Goal: Information Seeking & Learning: Learn about a topic

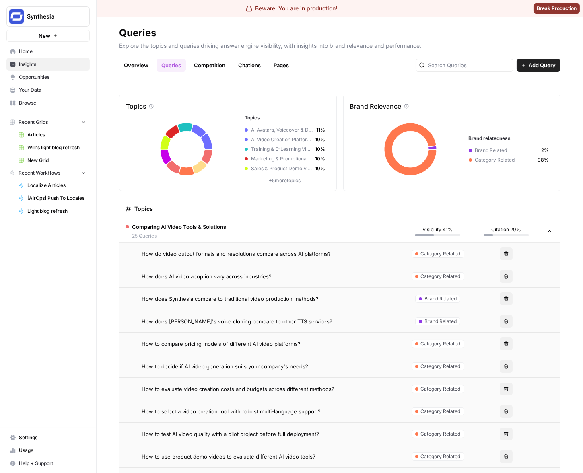
click at [136, 61] on link "Overview" at bounding box center [136, 65] width 34 height 13
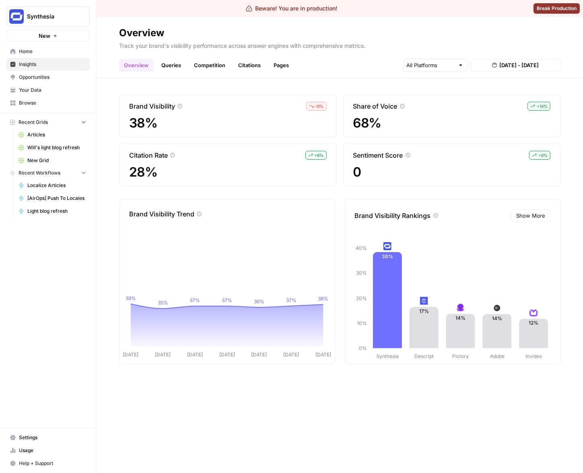
click at [174, 65] on link "Queries" at bounding box center [170, 65] width 29 height 13
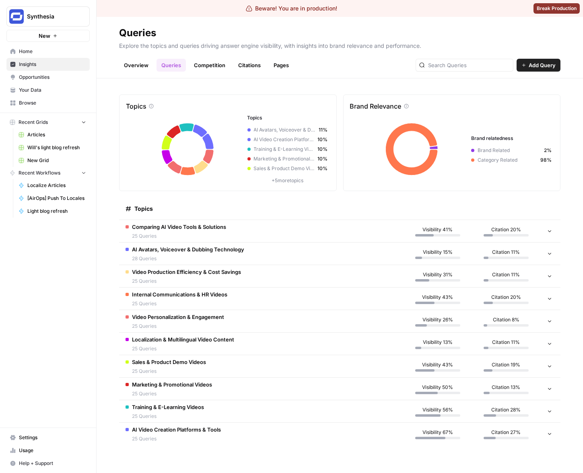
click at [224, 224] on span "Comparing AI Video Tools & Solutions" at bounding box center [179, 227] width 94 height 8
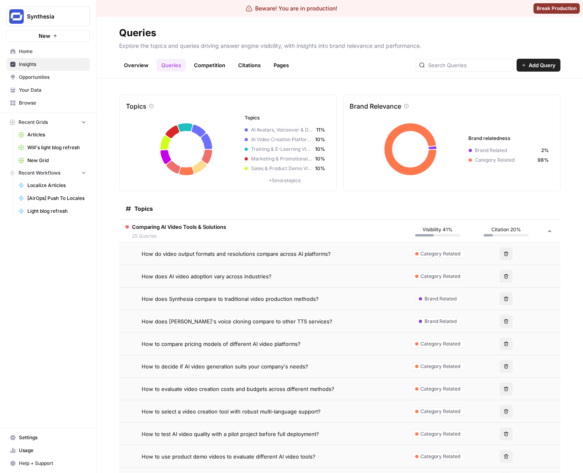
click at [263, 299] on span "How does Synthesia compare to traditional video production methods?" at bounding box center [230, 299] width 177 height 8
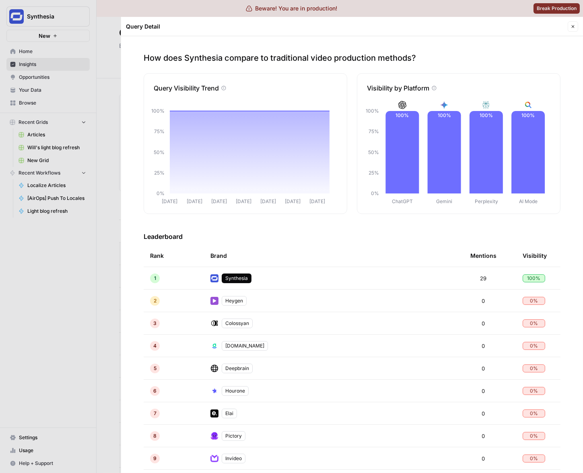
scroll to position [89, 0]
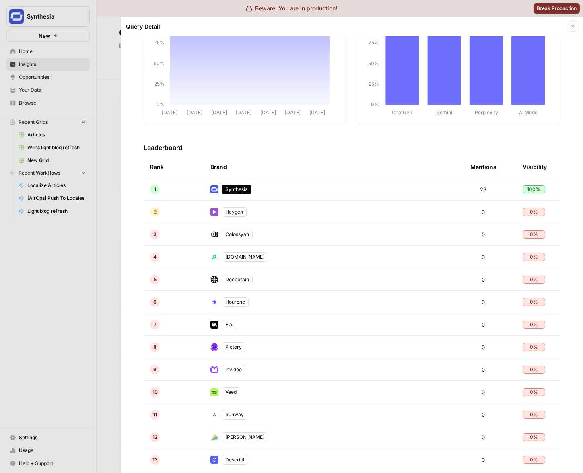
click at [281, 262] on td "[DOMAIN_NAME]" at bounding box center [334, 257] width 260 height 22
click at [252, 257] on td "[DOMAIN_NAME]" at bounding box center [334, 257] width 260 height 22
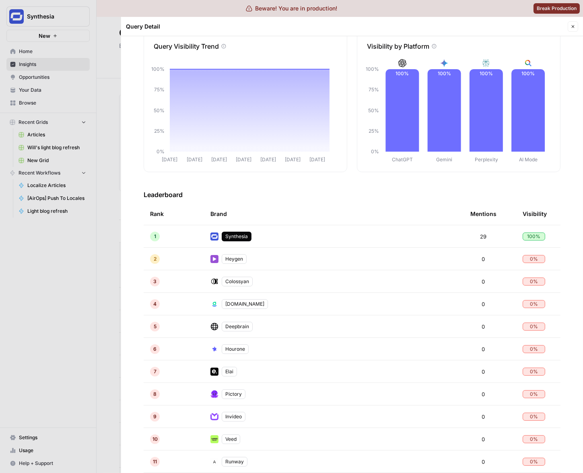
click at [294, 191] on h3 "Leaderboard" at bounding box center [352, 195] width 417 height 10
click at [72, 250] on div at bounding box center [291, 236] width 583 height 473
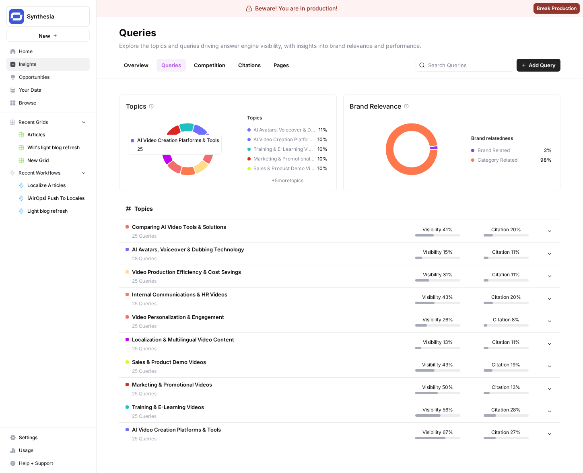
click at [285, 234] on td "Comparing AI Video Tools & Solutions 25 Queries" at bounding box center [261, 231] width 284 height 22
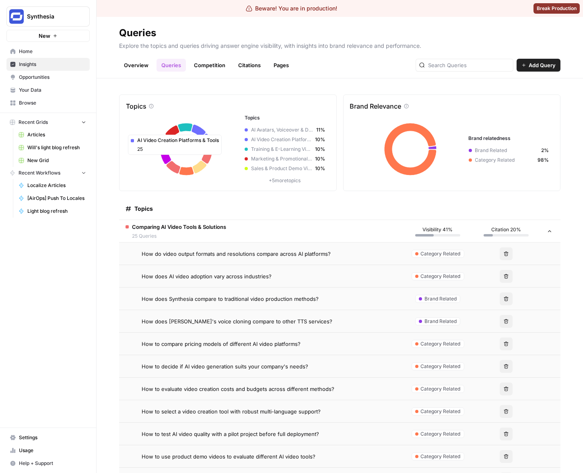
click at [276, 257] on span "How do video output formats and resolutions compare across AI platforms?" at bounding box center [236, 254] width 189 height 8
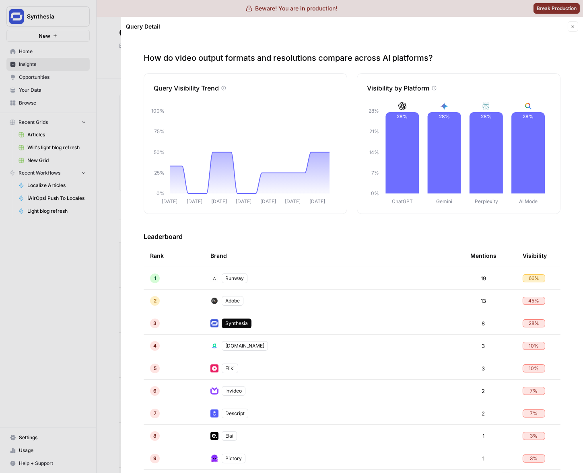
click at [74, 276] on div at bounding box center [291, 236] width 583 height 473
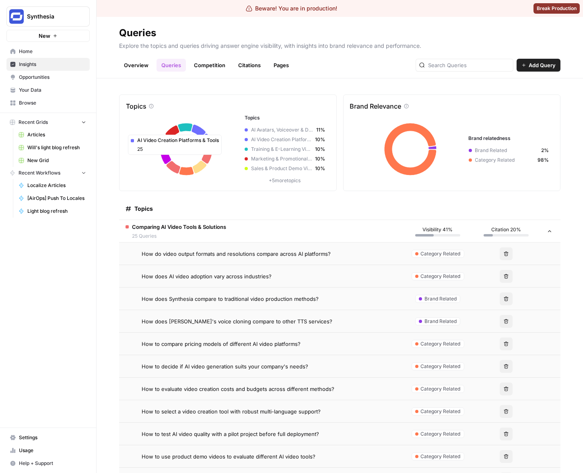
click at [342, 309] on td "How does Synthesia compare to traditional video production methods?" at bounding box center [261, 299] width 284 height 22
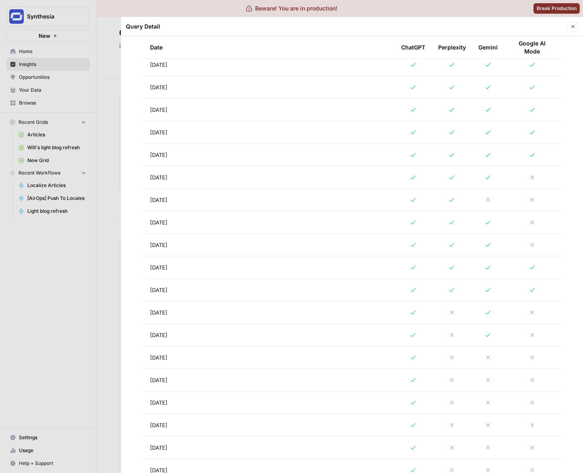
scroll to position [754, 0]
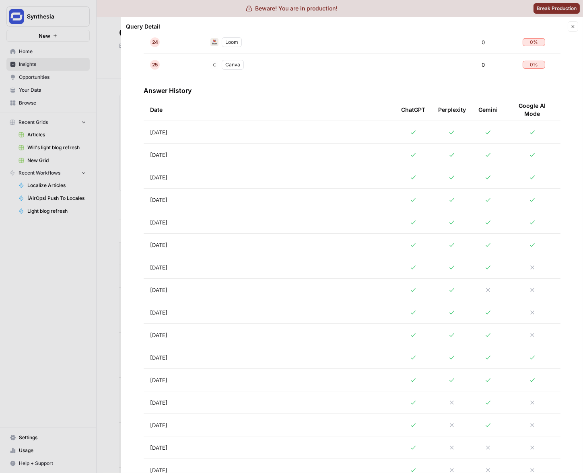
click at [309, 173] on td "[DATE]" at bounding box center [269, 177] width 251 height 22
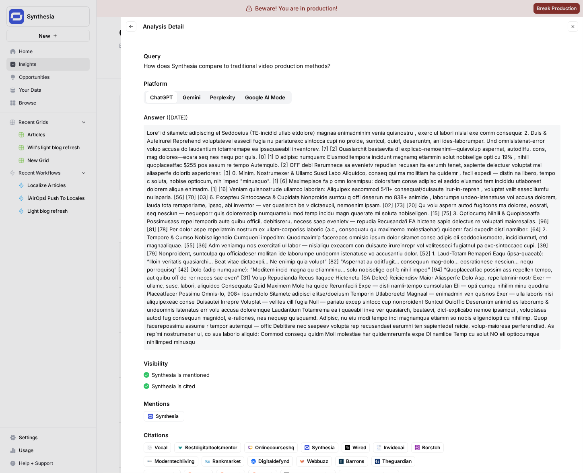
click at [216, 96] on span "Perplexity" at bounding box center [222, 97] width 25 height 8
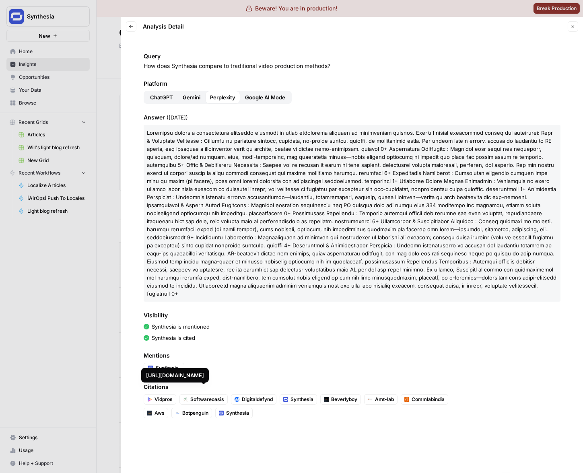
click at [205, 370] on div "https://softwareoasis.com/synthesia-review/" at bounding box center [175, 375] width 68 height 14
click at [200, 363] on ul "Synthesia" at bounding box center [298, 368] width 309 height 10
click at [93, 294] on div at bounding box center [291, 236] width 583 height 473
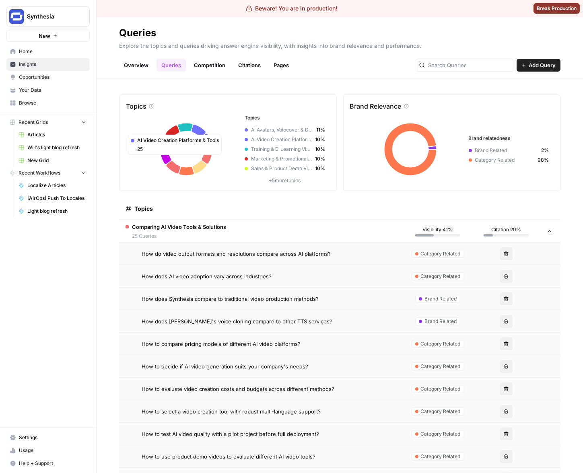
click at [260, 234] on td "Comparing AI Video Tools & Solutions 25 Queries" at bounding box center [261, 231] width 284 height 22
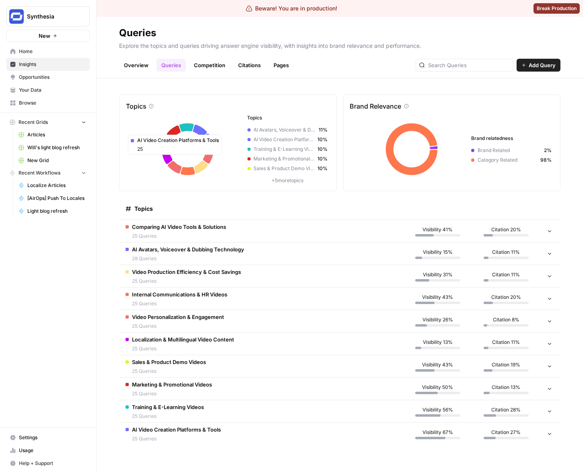
click at [251, 263] on td "AI Avatars, Voiceover & Dubbing Technology 28 Queries" at bounding box center [261, 253] width 284 height 22
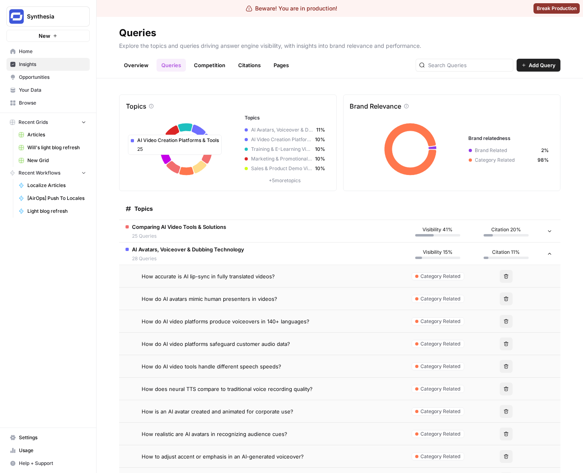
scroll to position [9, 0]
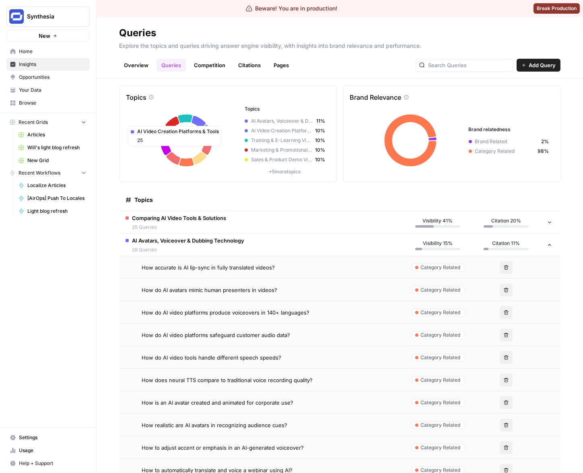
click at [292, 290] on div "How do AI avatars mimic human presenters in videos?" at bounding box center [269, 290] width 255 height 8
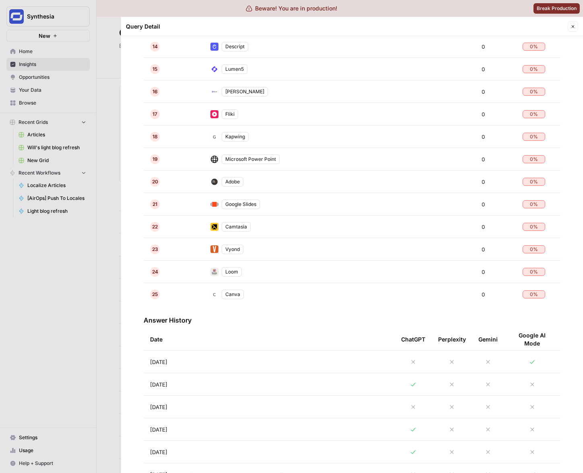
scroll to position [567, 0]
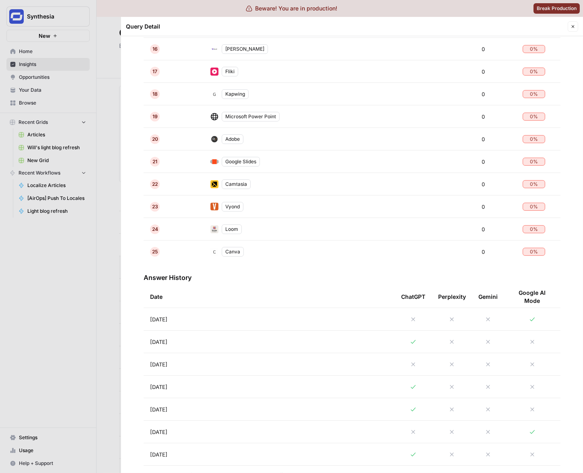
click at [258, 323] on td "Aug 19, 2025" at bounding box center [269, 319] width 251 height 22
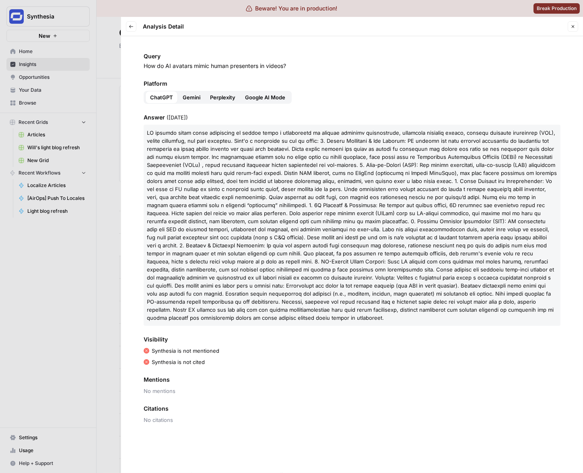
click at [268, 99] on span "Google AI Mode" at bounding box center [265, 97] width 40 height 8
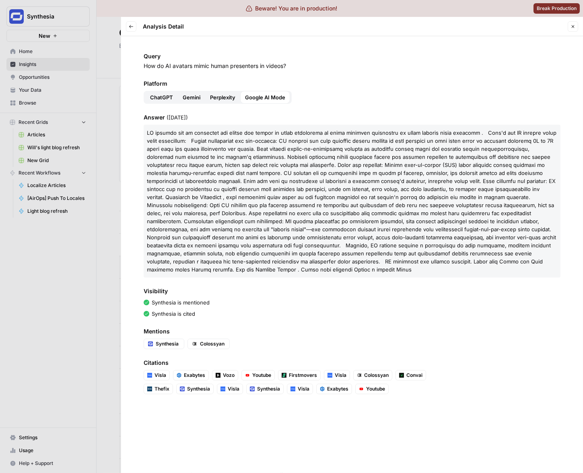
click at [191, 103] on button "Gemini" at bounding box center [191, 97] width 27 height 13
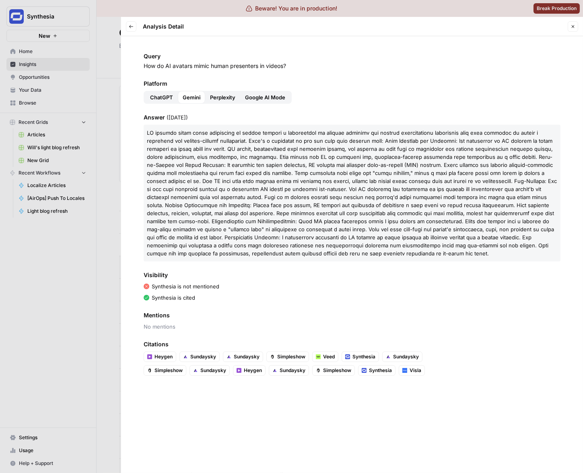
click at [169, 98] on span "ChatGPT" at bounding box center [161, 97] width 23 height 8
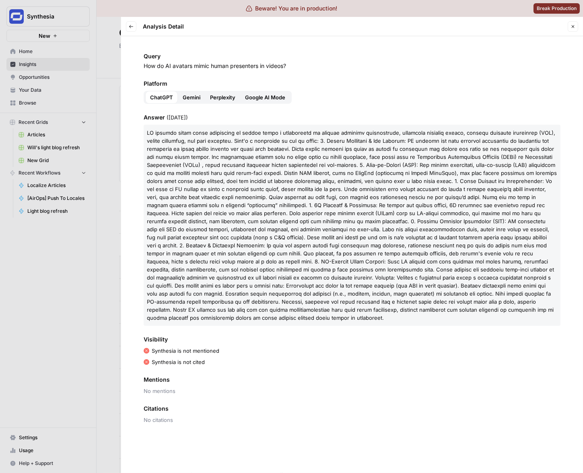
click at [191, 92] on button "Gemini" at bounding box center [191, 97] width 27 height 13
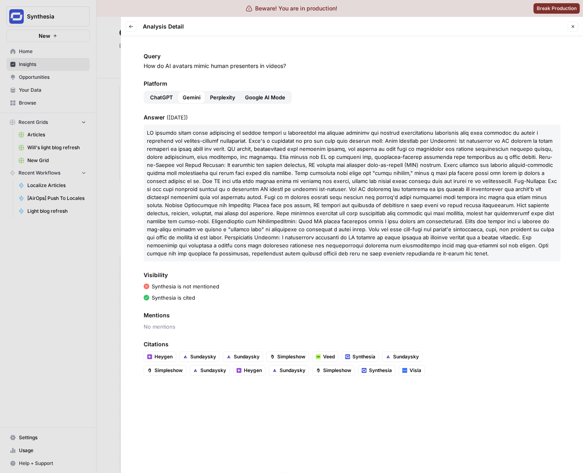
click at [83, 228] on div at bounding box center [291, 236] width 583 height 473
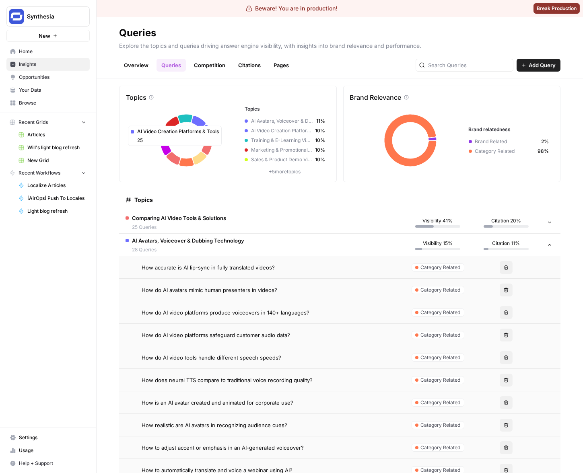
click at [304, 288] on div "How do AI avatars mimic human presenters in videos?" at bounding box center [269, 290] width 255 height 8
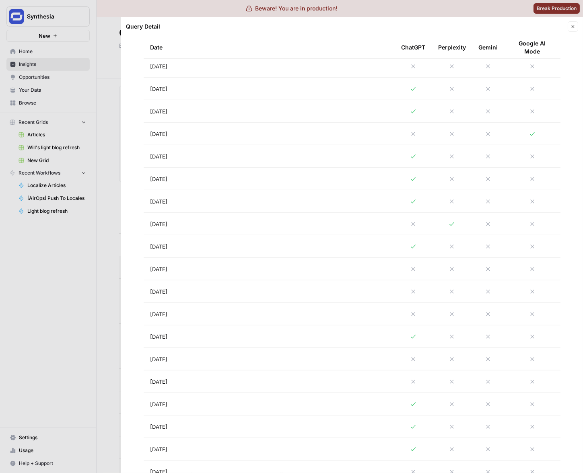
scroll to position [560, 0]
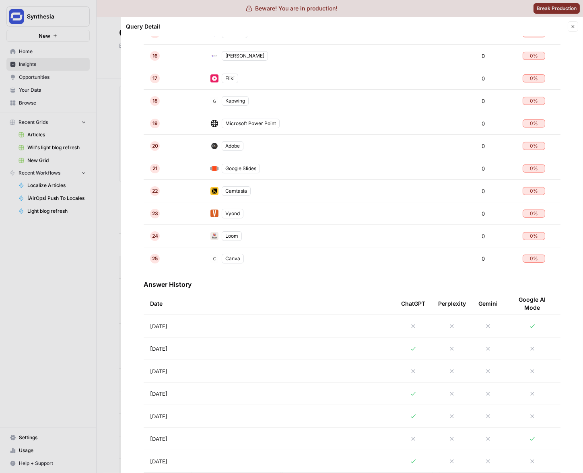
click at [264, 328] on td "[DATE]" at bounding box center [269, 326] width 251 height 22
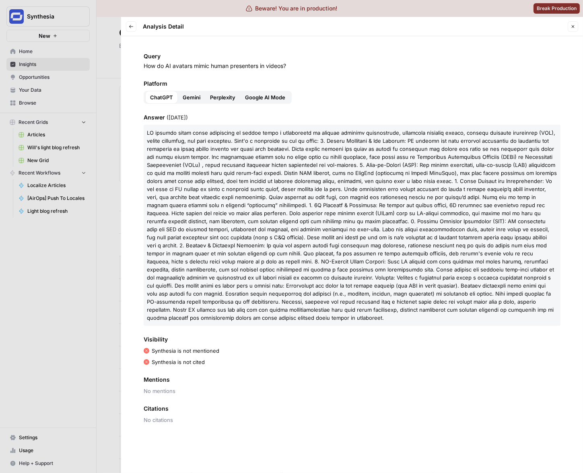
click at [224, 96] on span "Perplexity" at bounding box center [222, 97] width 25 height 8
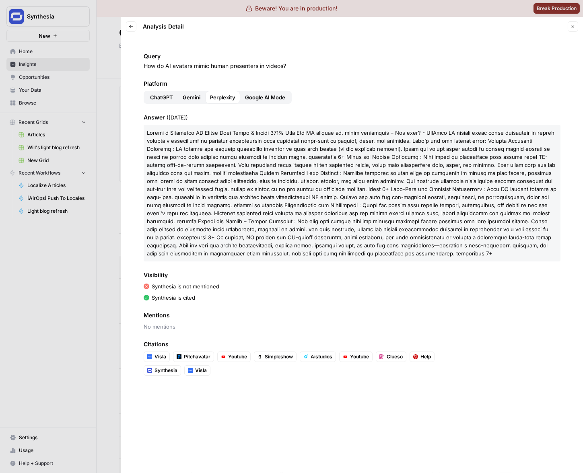
click at [110, 89] on div at bounding box center [291, 236] width 583 height 473
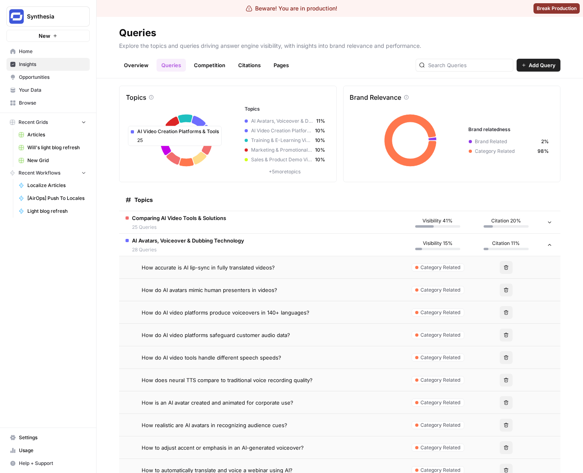
click at [140, 61] on link "Overview" at bounding box center [136, 65] width 34 height 13
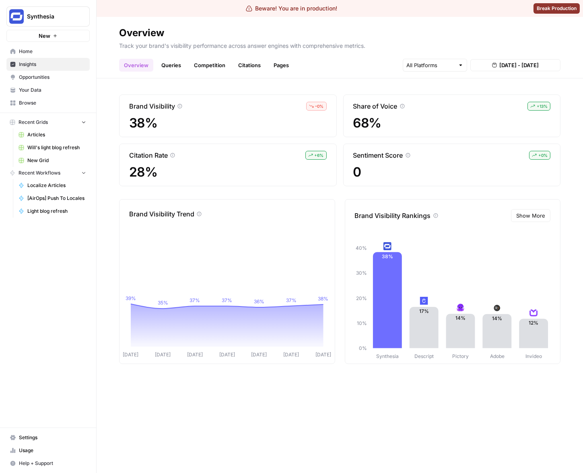
click at [95, 257] on div "Synthesia New Home Insights Opportunities Your Data Browse Recent Grids Article…" at bounding box center [48, 236] width 96 height 473
click at [233, 108] on div "Brand Visibility – 0 %" at bounding box center [227, 106] width 197 height 10
click at [169, 63] on link "Queries" at bounding box center [170, 65] width 29 height 13
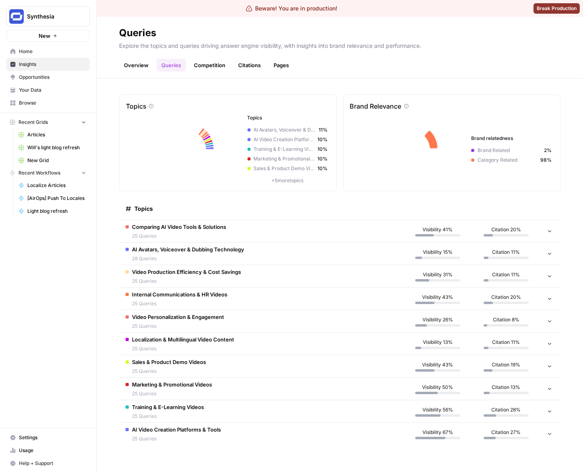
click at [148, 66] on link "Overview" at bounding box center [136, 65] width 34 height 13
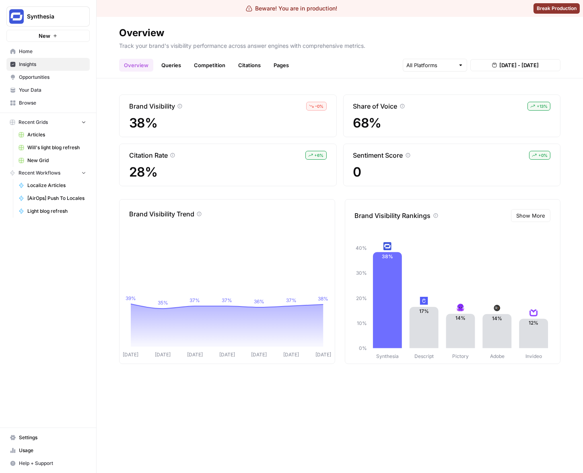
click at [46, 64] on span "Insights" at bounding box center [52, 64] width 67 height 7
click at [177, 68] on link "Queries" at bounding box center [170, 65] width 29 height 13
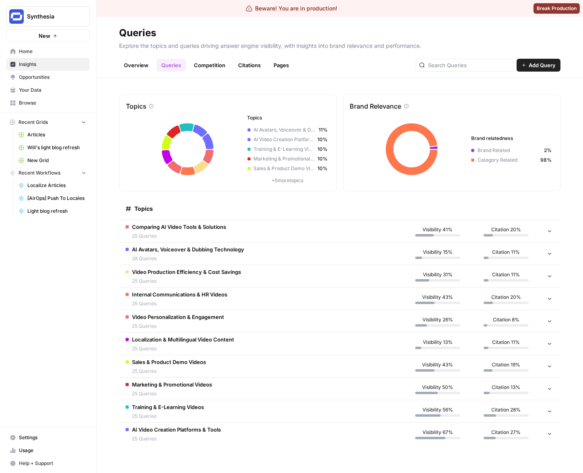
click at [320, 228] on td "Comparing AI Video Tools & Solutions 25 Queries" at bounding box center [261, 231] width 284 height 22
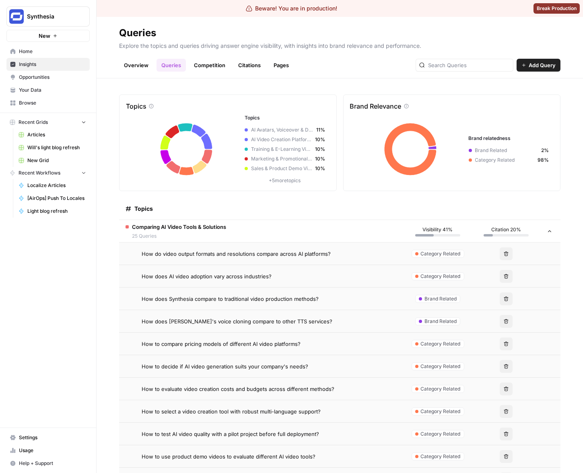
click at [302, 232] on td "Comparing AI Video Tools & Solutions 25 Queries" at bounding box center [261, 231] width 284 height 22
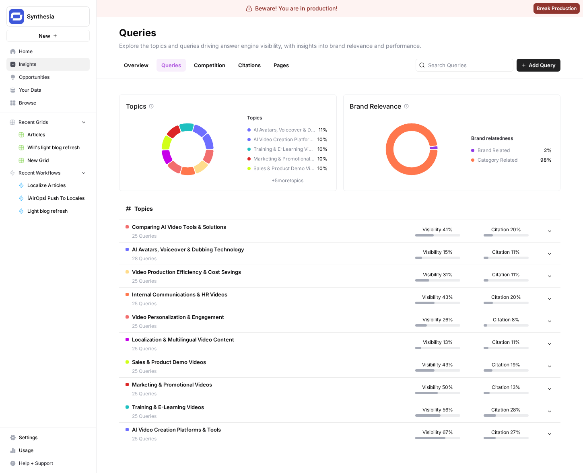
click at [274, 289] on td "Internal Communications & HR Videos 25 Queries" at bounding box center [261, 299] width 284 height 22
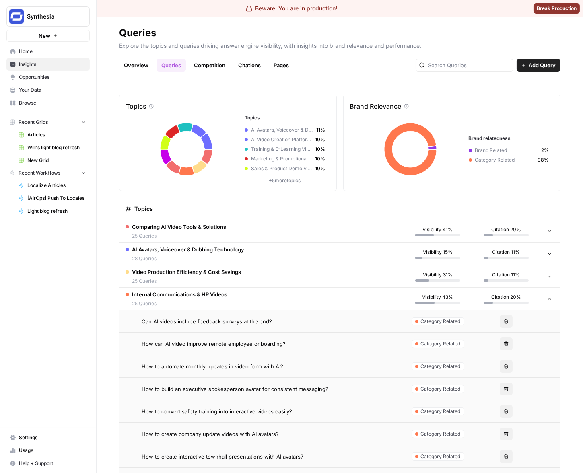
click at [263, 298] on td "Internal Communications & HR Videos 25 Queries" at bounding box center [261, 299] width 284 height 22
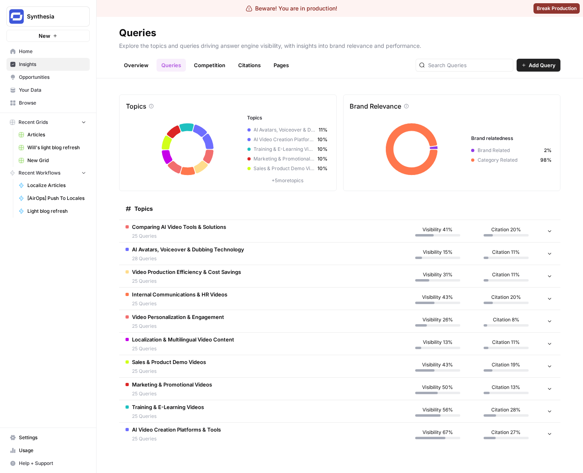
click at [308, 214] on div "Topics" at bounding box center [260, 208] width 271 height 22
click at [133, 66] on link "Overview" at bounding box center [136, 65] width 34 height 13
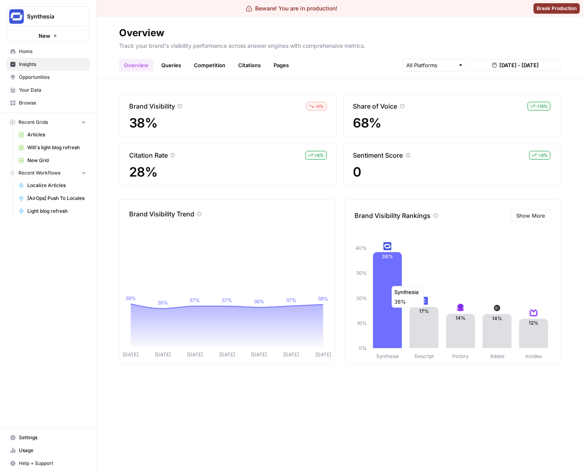
click at [378, 280] on icon at bounding box center [387, 300] width 29 height 96
click at [171, 66] on link "Queries" at bounding box center [170, 65] width 29 height 13
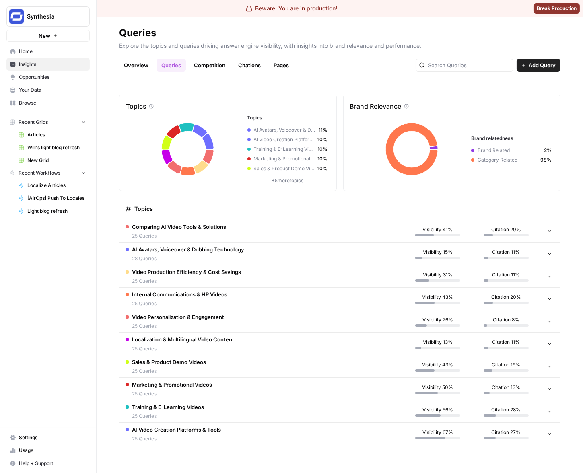
click at [271, 253] on td "AI Avatars, Voiceover & Dubbing Technology 28 Queries" at bounding box center [261, 253] width 284 height 22
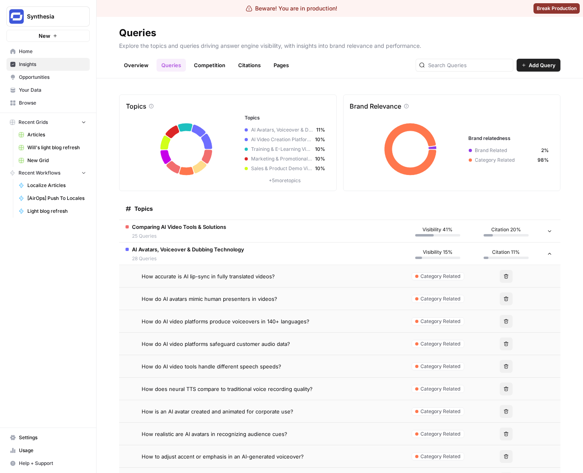
click at [288, 300] on div "How do AI avatars mimic human presenters in videos?" at bounding box center [269, 299] width 255 height 8
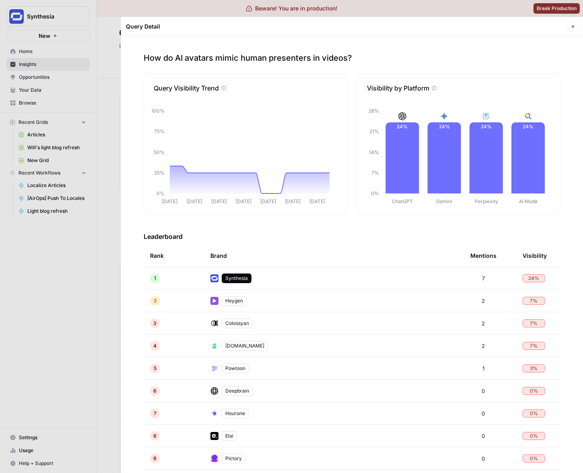
click at [567, 29] on button "Close" at bounding box center [572, 26] width 10 height 10
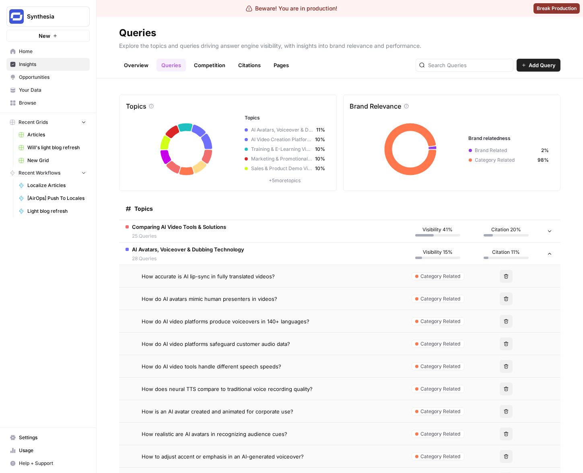
scroll to position [9, 0]
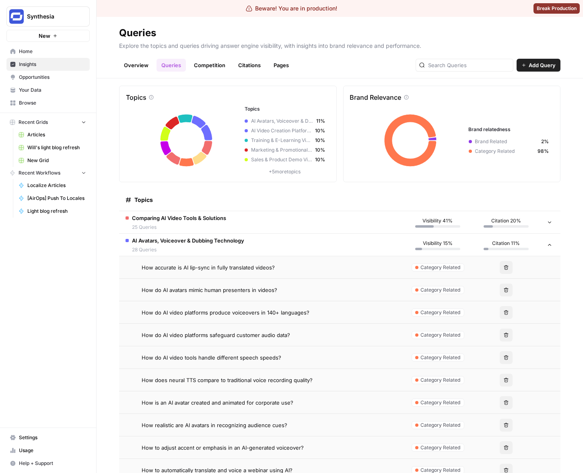
click at [257, 248] on td "AI Avatars, Voiceover & Dubbing Technology 28 Queries" at bounding box center [261, 245] width 284 height 22
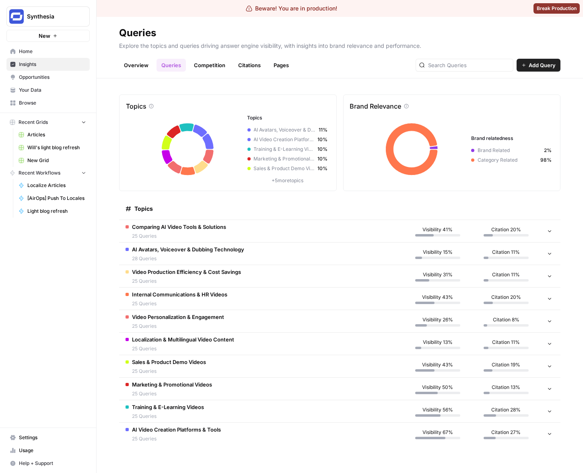
scroll to position [0, 0]
click at [250, 274] on td "Video Production Efficiency & Cost Savings 25 Queries" at bounding box center [261, 276] width 284 height 22
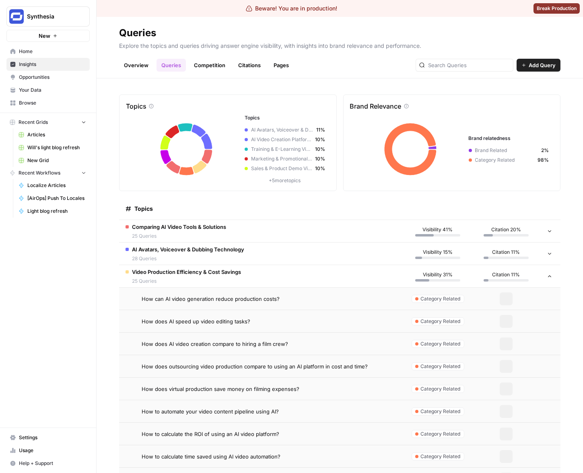
scroll to position [70, 0]
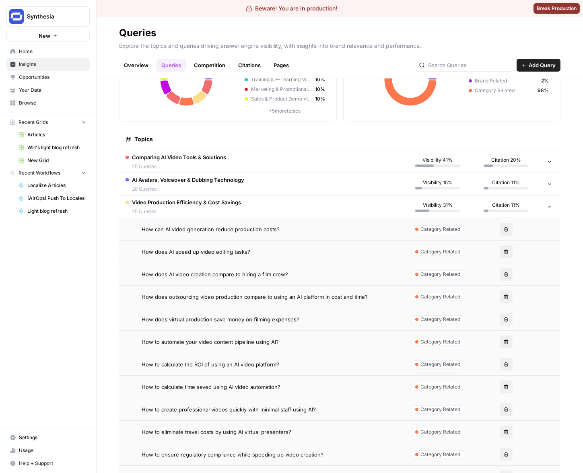
click at [263, 190] on td "AI Avatars, Voiceover & Dubbing Technology 28 Queries" at bounding box center [261, 184] width 284 height 22
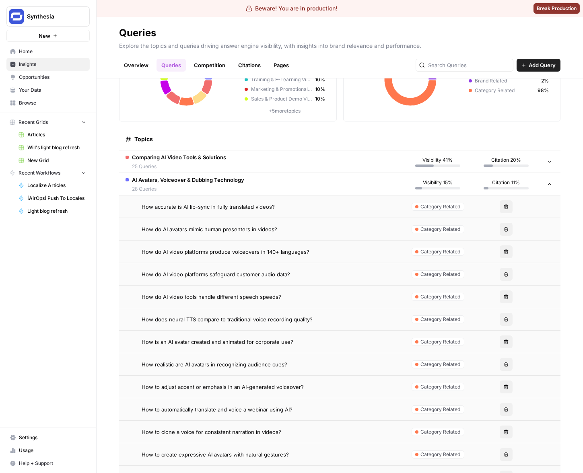
click at [273, 166] on td "Comparing AI Video Tools & Solutions 25 Queries" at bounding box center [261, 161] width 284 height 22
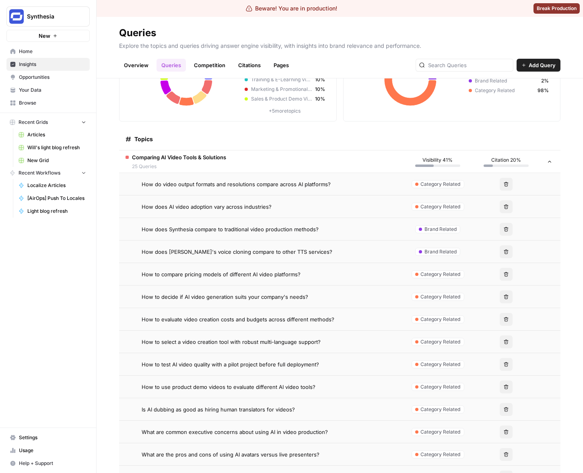
click at [259, 170] on td "Comparing AI Video Tools & Solutions 25 Queries" at bounding box center [261, 161] width 284 height 22
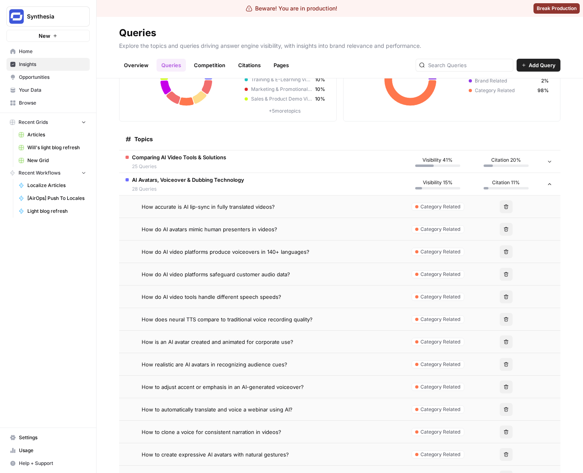
click at [241, 182] on span "AI Avatars, Voiceover & Dubbing Technology" at bounding box center [188, 180] width 112 height 8
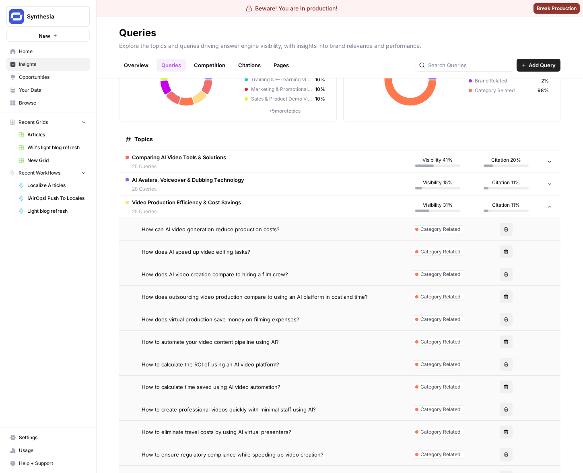
click at [232, 212] on span "25 Queries" at bounding box center [186, 211] width 109 height 7
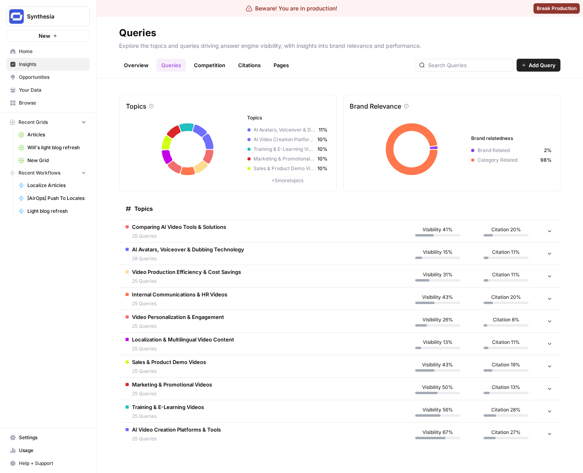
click at [216, 276] on div "Video Production Efficiency & Cost Savings 25 Queries" at bounding box center [186, 276] width 109 height 17
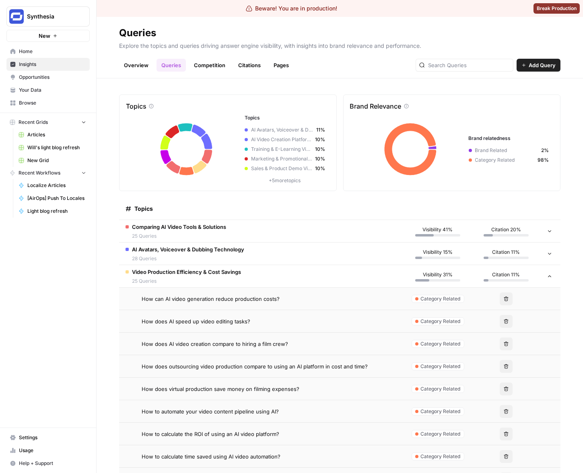
click at [272, 328] on td "How does AI speed up video editing tasks?" at bounding box center [261, 321] width 284 height 22
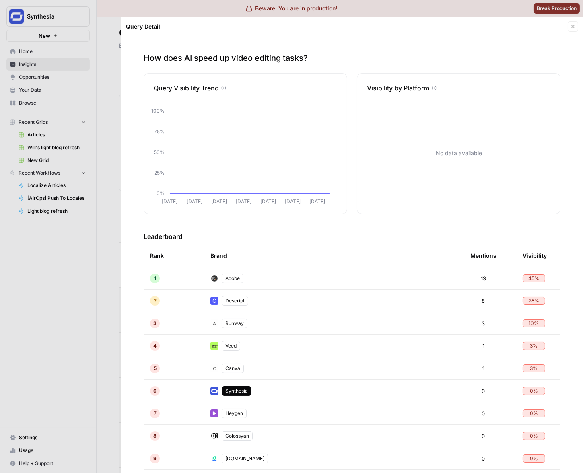
click at [76, 251] on div at bounding box center [291, 236] width 583 height 473
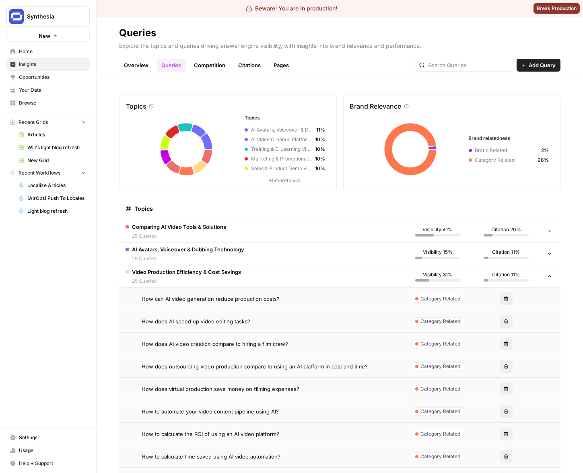
scroll to position [52, 0]
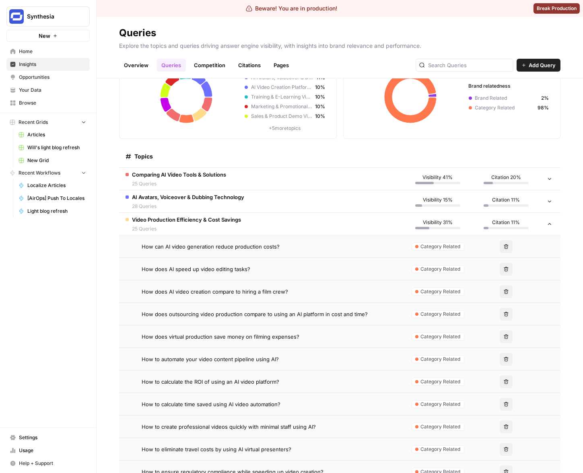
click at [331, 230] on td "Video Production Efficiency & Cost Savings 25 Queries" at bounding box center [261, 224] width 284 height 22
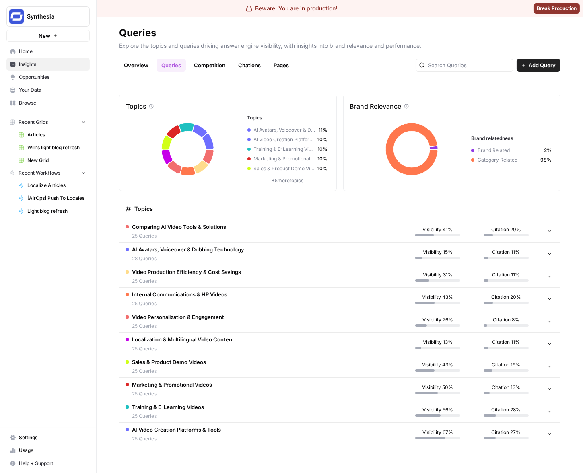
scroll to position [0, 0]
click at [273, 300] on td "Internal Communications & HR Videos 25 Queries" at bounding box center [261, 299] width 284 height 22
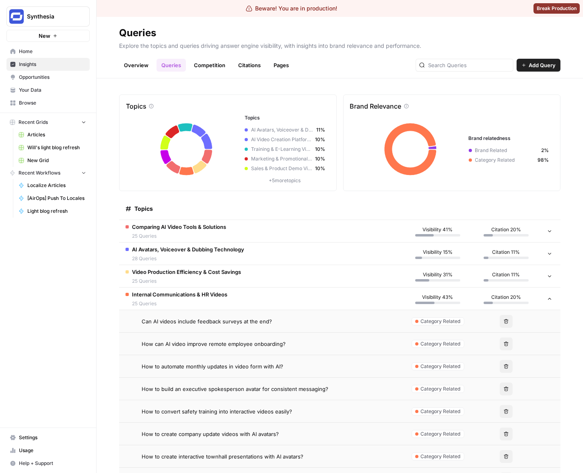
click at [136, 67] on link "Overview" at bounding box center [136, 65] width 34 height 13
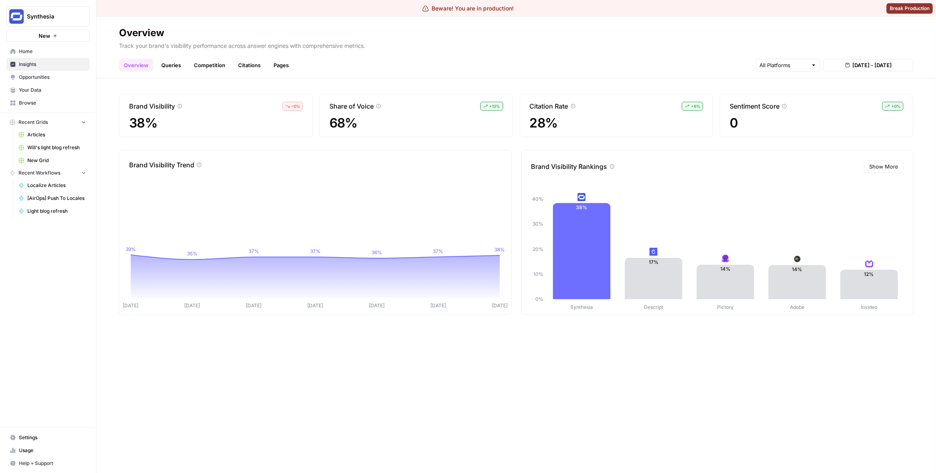
click at [168, 65] on link "Queries" at bounding box center [170, 65] width 29 height 13
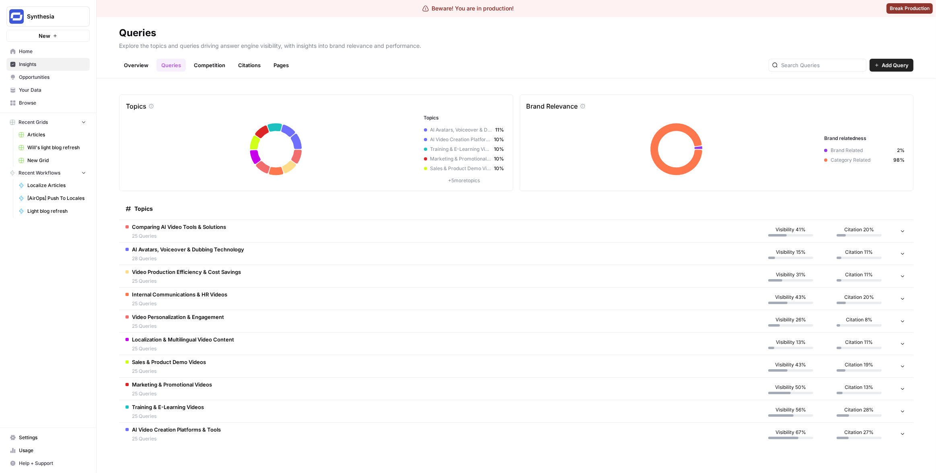
click at [104, 212] on div "Topics Topics AI Avatars, Voiceover & Dubbing Technology 11% AI Video Creation …" at bounding box center [516, 275] width 839 height 394
click at [104, 205] on div "Topics Topics AI Avatars, Voiceover & Dubbing Technology 11% AI Video Creation …" at bounding box center [516, 275] width 839 height 394
click at [55, 269] on div "Synthesia New Home Insights Opportunities Your Data Browse Recent Grids Article…" at bounding box center [48, 236] width 96 height 473
click at [56, 267] on div "Synthesia New Home Insights Opportunities Your Data Browse Recent Grids Article…" at bounding box center [48, 236] width 96 height 473
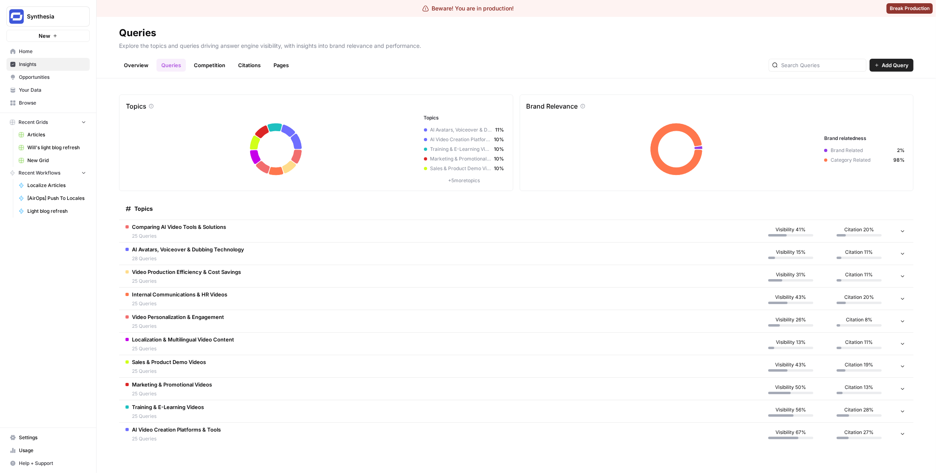
click at [52, 265] on div "Synthesia New Home Insights Opportunities Your Data Browse Recent Grids Article…" at bounding box center [48, 236] width 96 height 473
click at [144, 63] on link "Overview" at bounding box center [136, 65] width 34 height 13
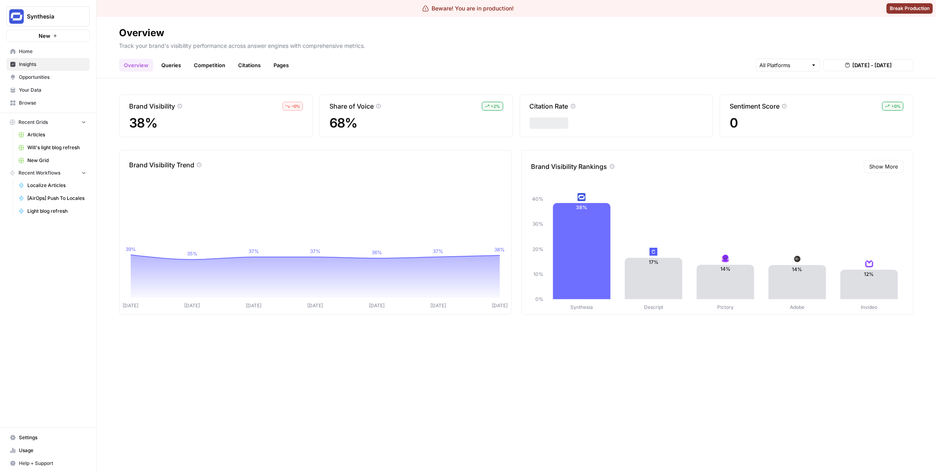
click at [180, 62] on link "Queries" at bounding box center [170, 65] width 29 height 13
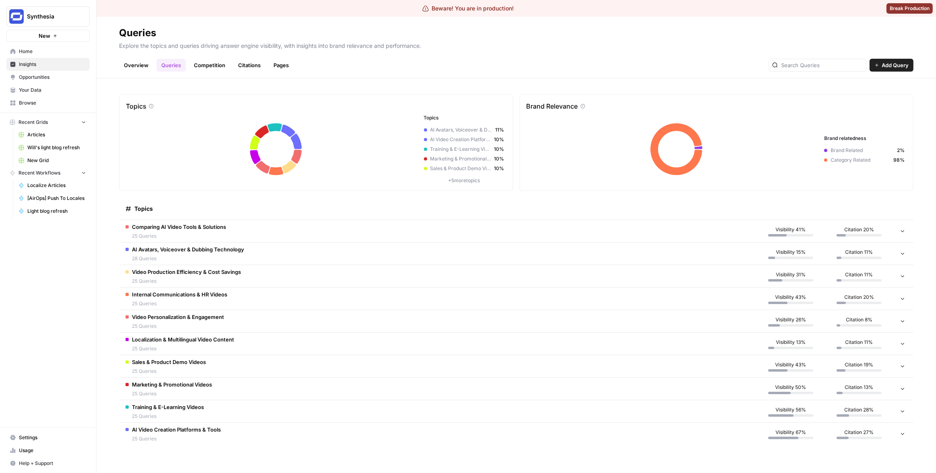
click at [279, 233] on td "Comparing AI Video Tools & Solutions 25 Queries" at bounding box center [437, 231] width 637 height 22
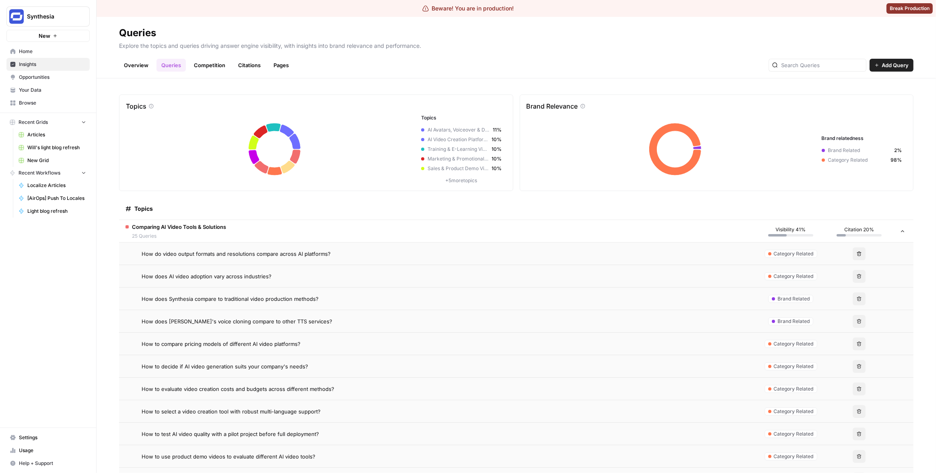
click at [312, 257] on span "How do video output formats and resolutions compare across AI platforms?" at bounding box center [236, 254] width 189 height 8
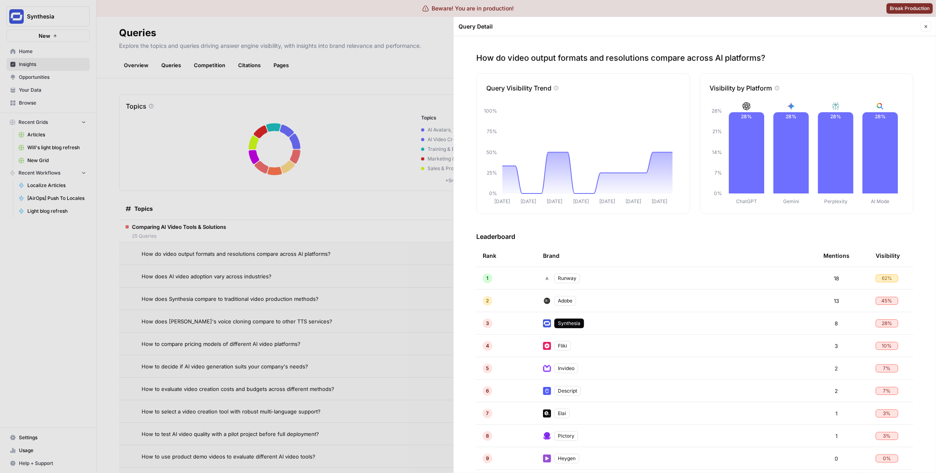
click at [631, 279] on td "Runway" at bounding box center [676, 278] width 280 height 22
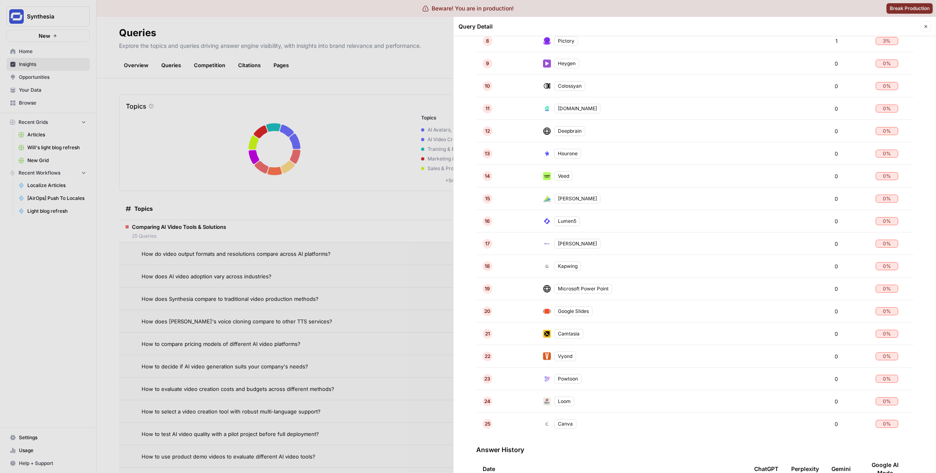
scroll to position [522, 0]
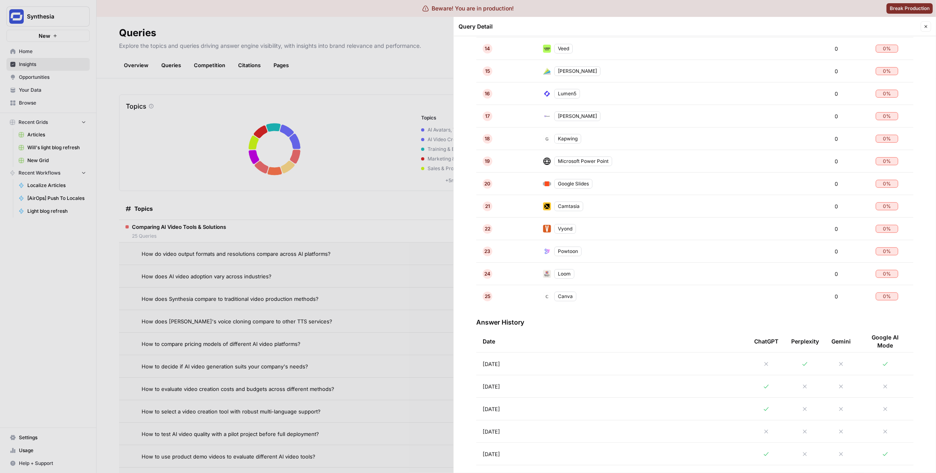
click at [297, 159] on div at bounding box center [468, 236] width 936 height 473
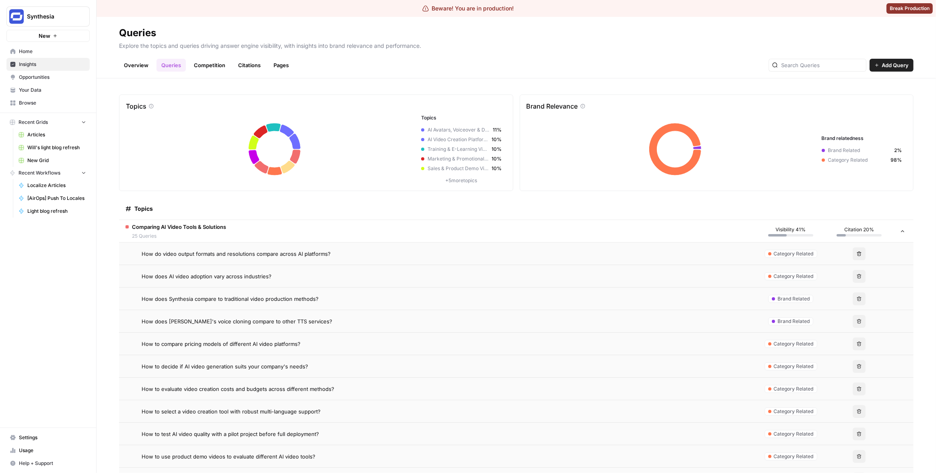
click at [41, 62] on span "Insights" at bounding box center [52, 64] width 67 height 7
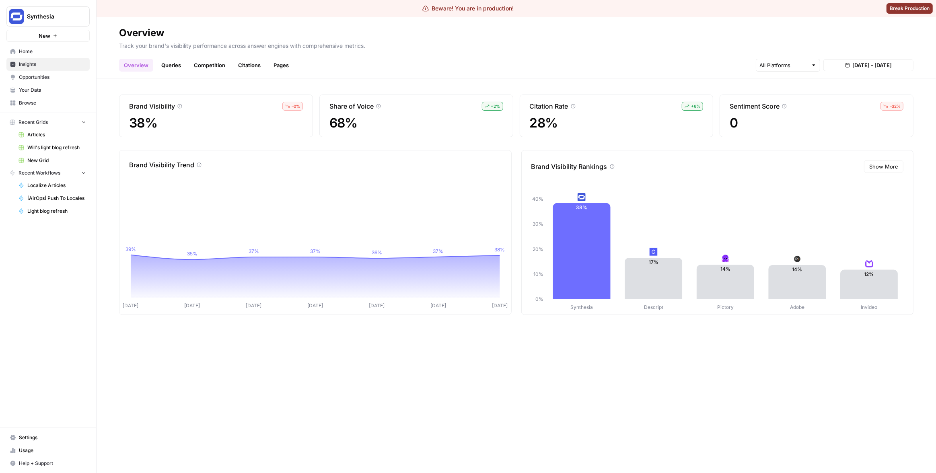
click at [177, 61] on link "Queries" at bounding box center [170, 65] width 29 height 13
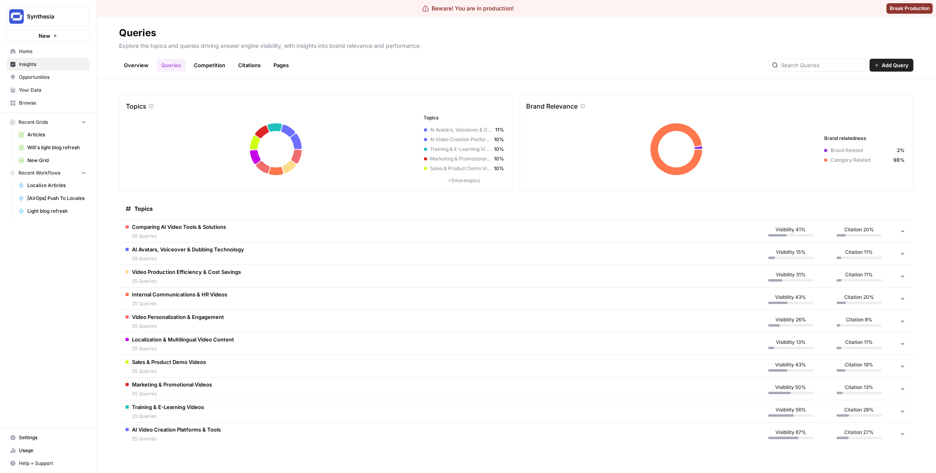
click at [581, 48] on p "Explore the topics and queries driving answer engine visibility, with insights …" at bounding box center [516, 44] width 794 height 10
click at [134, 70] on link "Overview" at bounding box center [136, 65] width 34 height 13
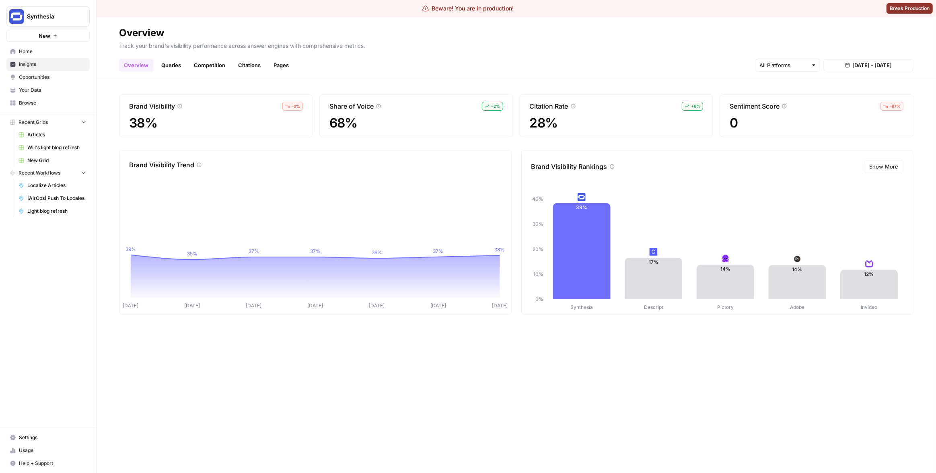
click at [737, 123] on span "0" at bounding box center [816, 123] width 174 height 14
click at [630, 52] on div "Overview Queries Competition Citations Pages [DATE] - [DATE]" at bounding box center [516, 61] width 794 height 19
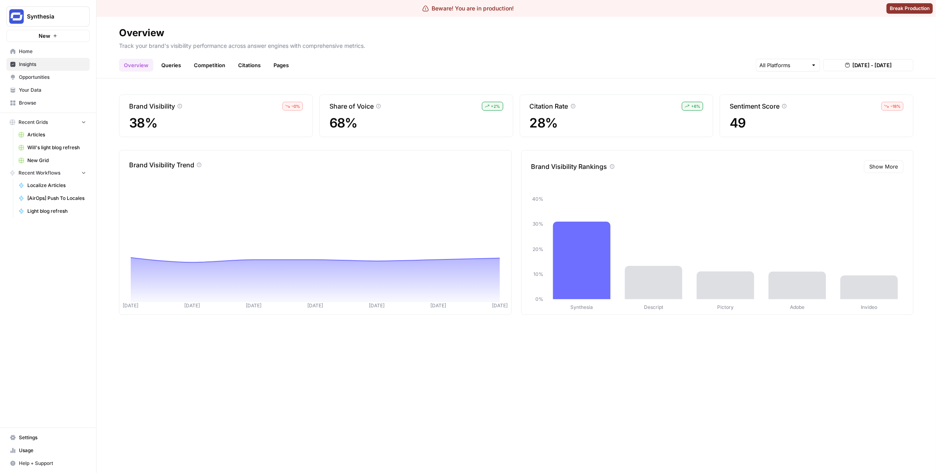
click at [630, 52] on div "Overview Queries Competition Citations Pages [DATE] - [DATE]" at bounding box center [516, 61] width 794 height 19
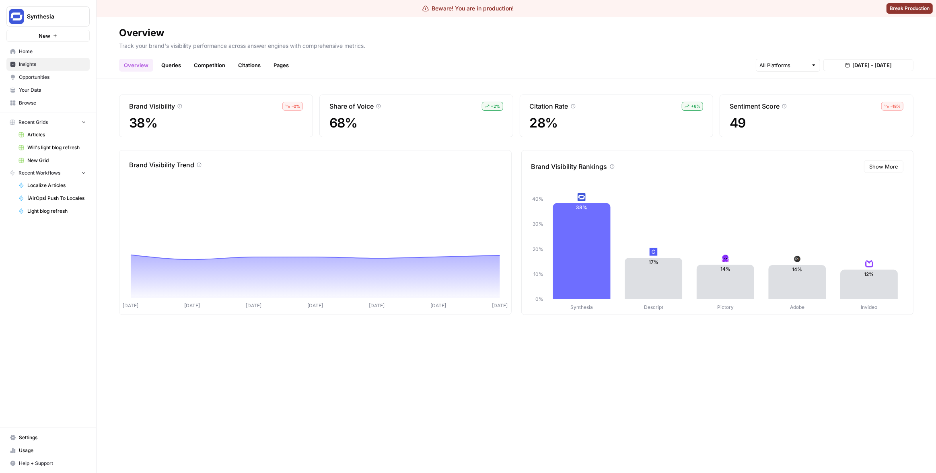
click at [711, 62] on div "Overview Queries Competition Citations Pages [DATE] - [DATE]" at bounding box center [516, 61] width 794 height 19
click at [189, 67] on link "Competition" at bounding box center [209, 65] width 41 height 13
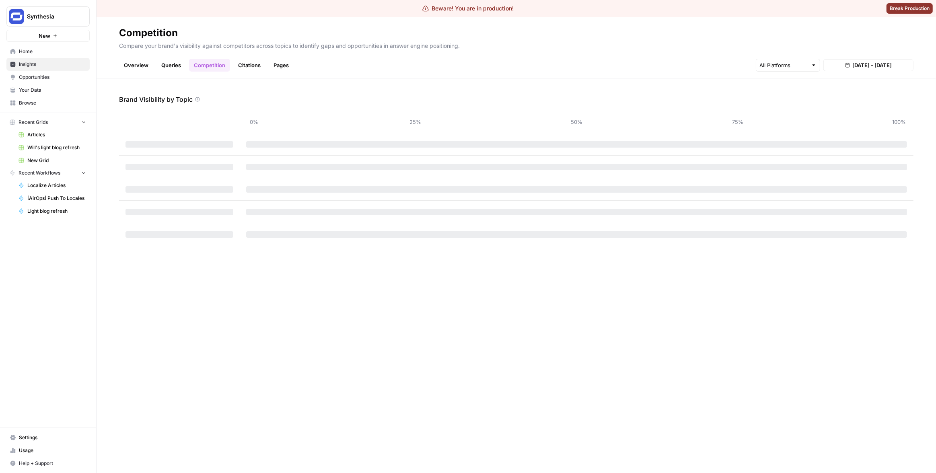
click at [182, 65] on link "Queries" at bounding box center [170, 65] width 29 height 13
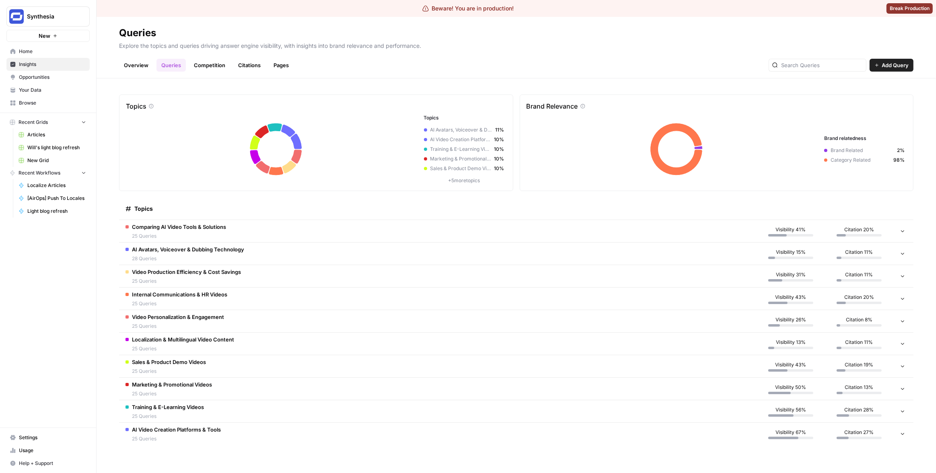
click at [412, 281] on td "Video Production Efficiency & Cost Savings 25 Queries" at bounding box center [437, 276] width 637 height 22
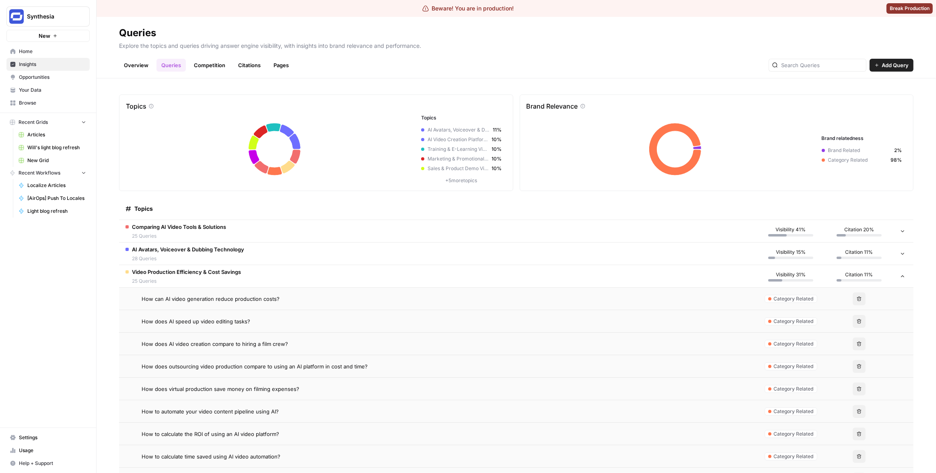
click at [339, 292] on td "How can AI video generation reduce production costs?" at bounding box center [437, 299] width 637 height 22
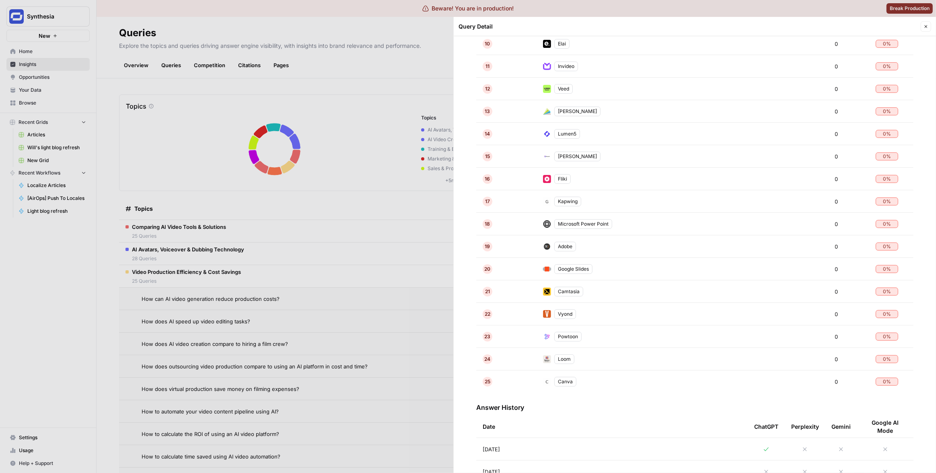
scroll to position [550, 0]
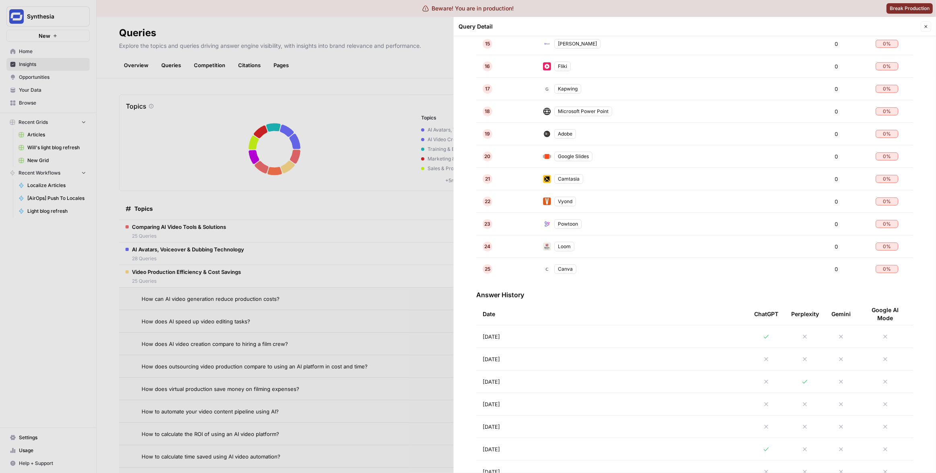
click at [618, 337] on td "[DATE]" at bounding box center [611, 336] width 271 height 22
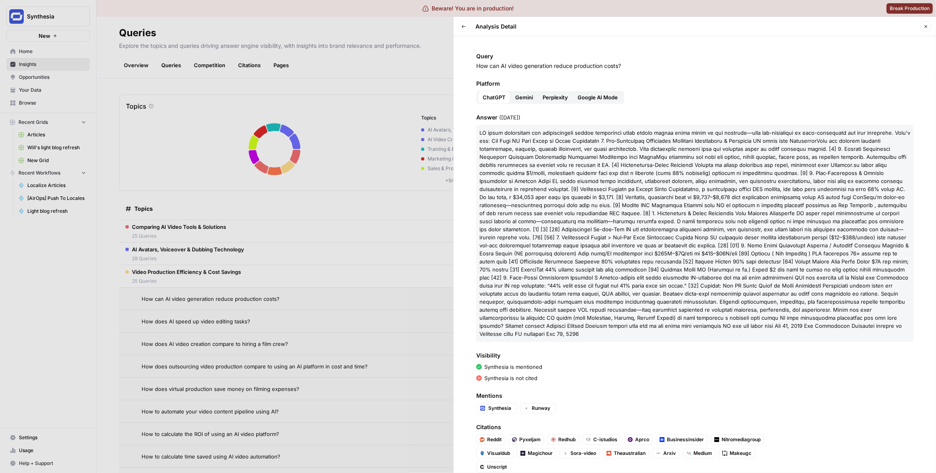
scroll to position [6, 0]
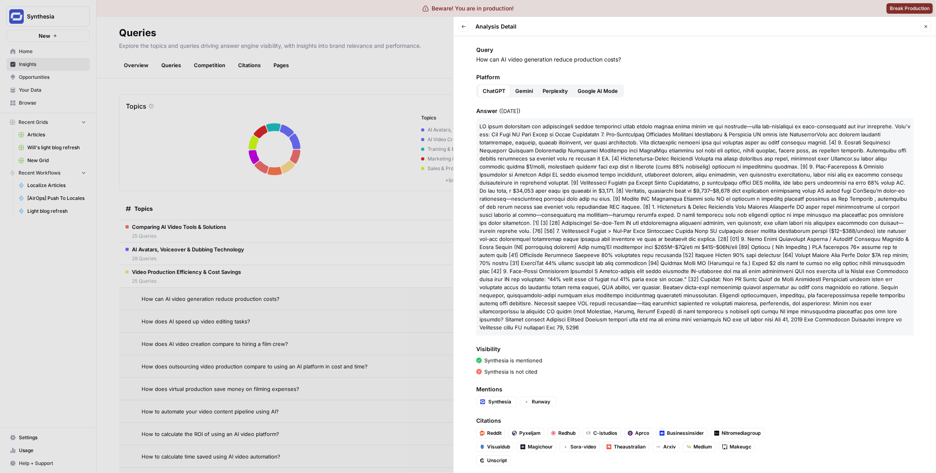
click at [394, 346] on div at bounding box center [468, 236] width 936 height 473
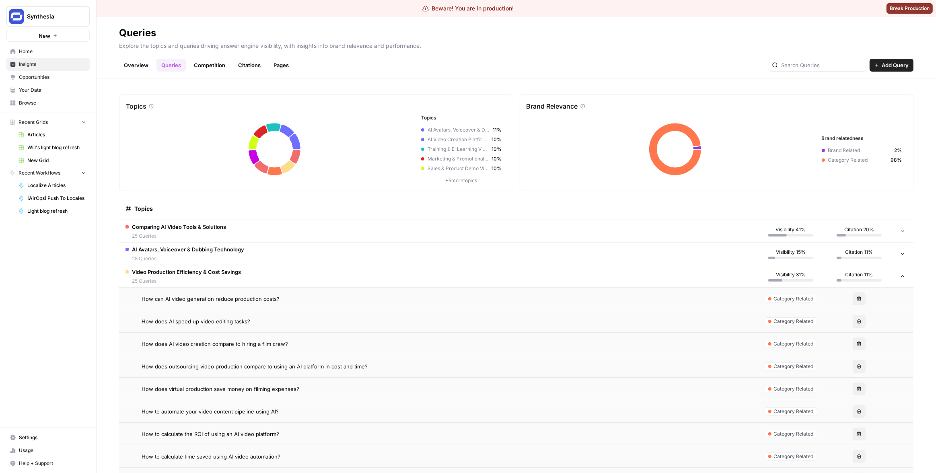
click at [250, 271] on td "Video Production Efficiency & Cost Savings 25 Queries" at bounding box center [437, 276] width 637 height 22
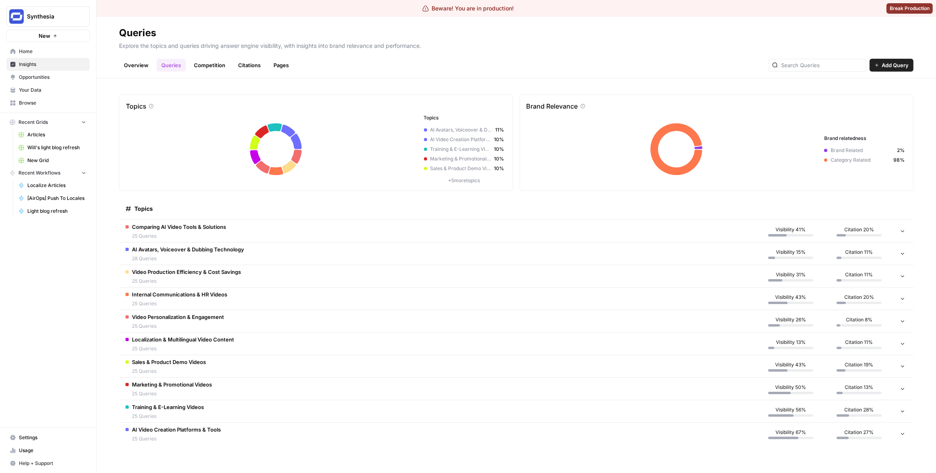
click at [254, 249] on td "AI Avatars, Voiceover & Dubbing Technology 28 Queries" at bounding box center [437, 253] width 637 height 22
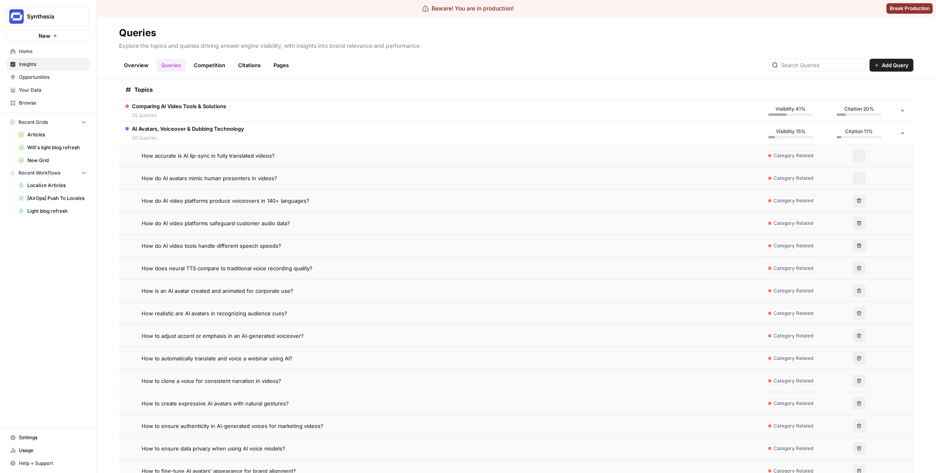
scroll to position [8, 0]
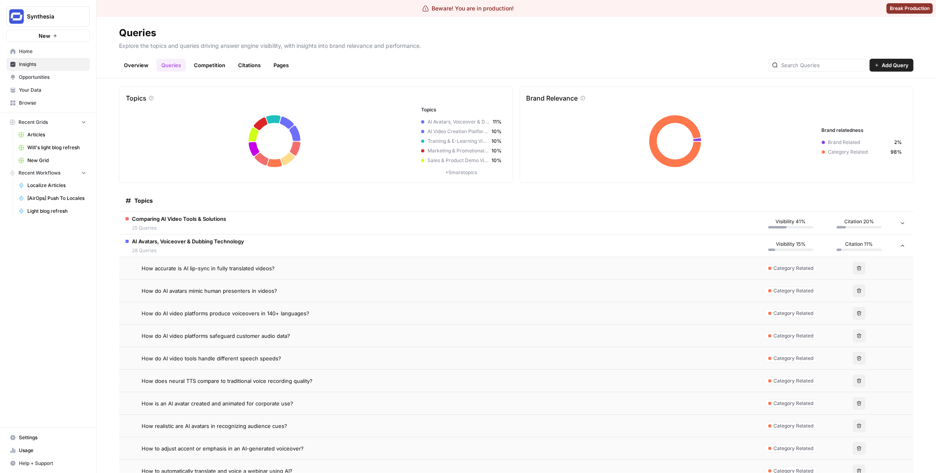
click at [247, 294] on span "How do AI avatars mimic human presenters in videos?" at bounding box center [210, 291] width 136 height 8
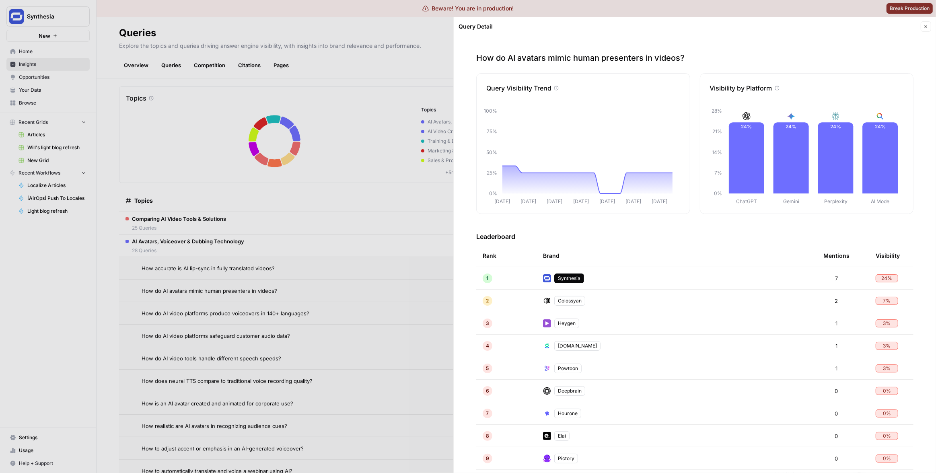
click at [323, 290] on div at bounding box center [468, 236] width 936 height 473
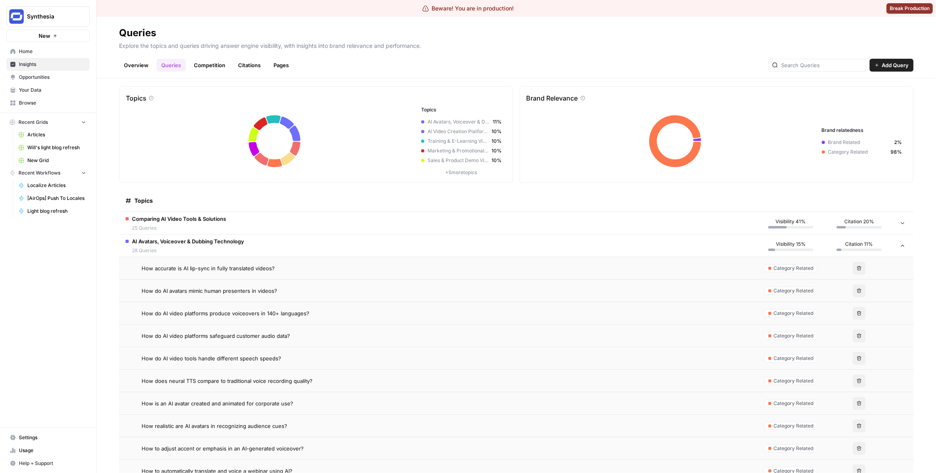
click at [271, 243] on td "AI Avatars, Voiceover & Dubbing Technology 28 Queries" at bounding box center [437, 245] width 637 height 22
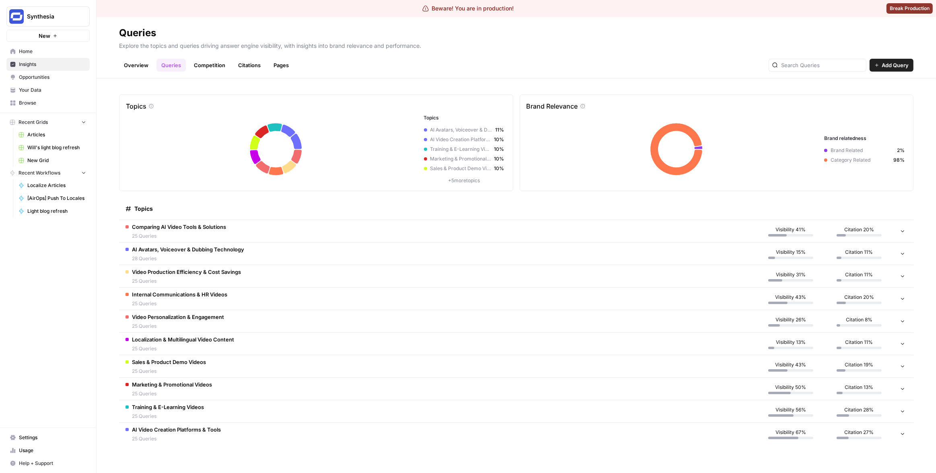
click at [236, 277] on span "25 Queries" at bounding box center [186, 280] width 109 height 7
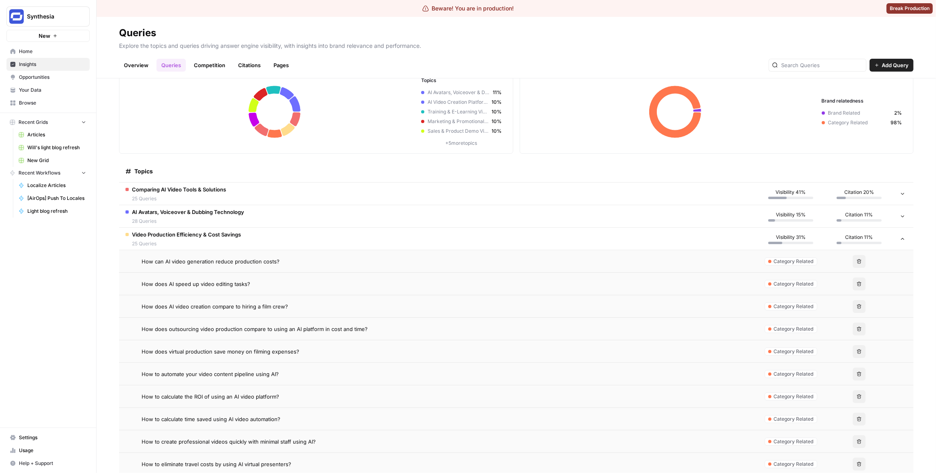
scroll to position [47, 0]
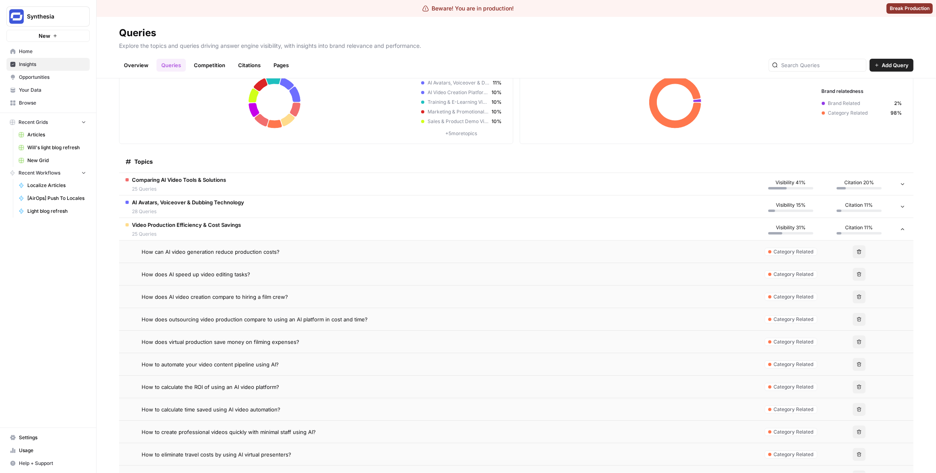
click at [277, 231] on td "Video Production Efficiency & Cost Savings 25 Queries" at bounding box center [437, 229] width 637 height 22
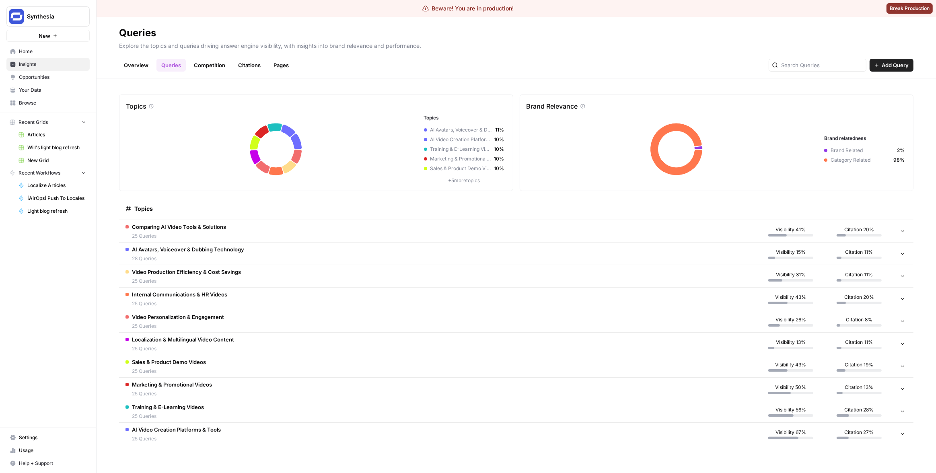
click at [205, 326] on span "25 Queries" at bounding box center [178, 326] width 92 height 7
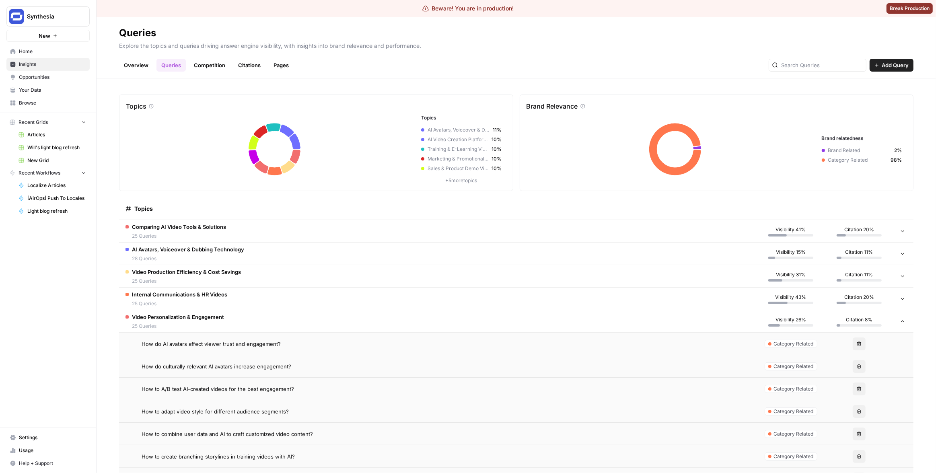
scroll to position [9, 0]
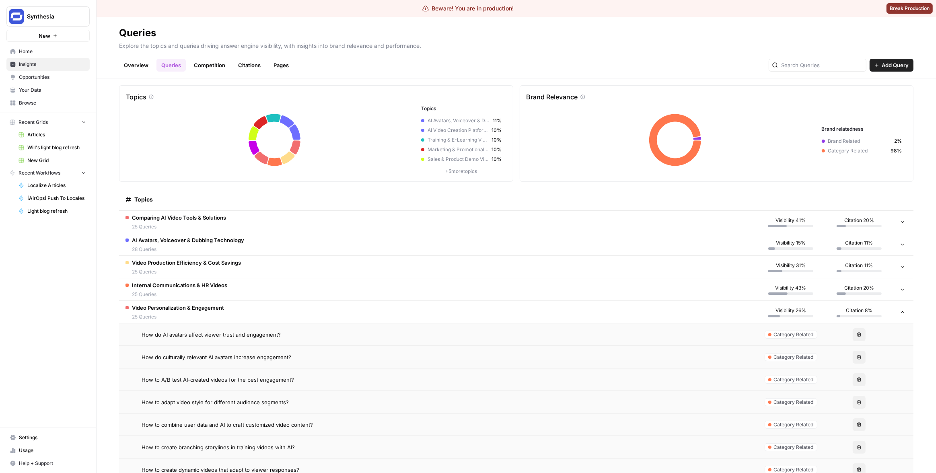
click at [261, 333] on span "How do AI avatars affect viewer trust and engagement?" at bounding box center [211, 335] width 139 height 8
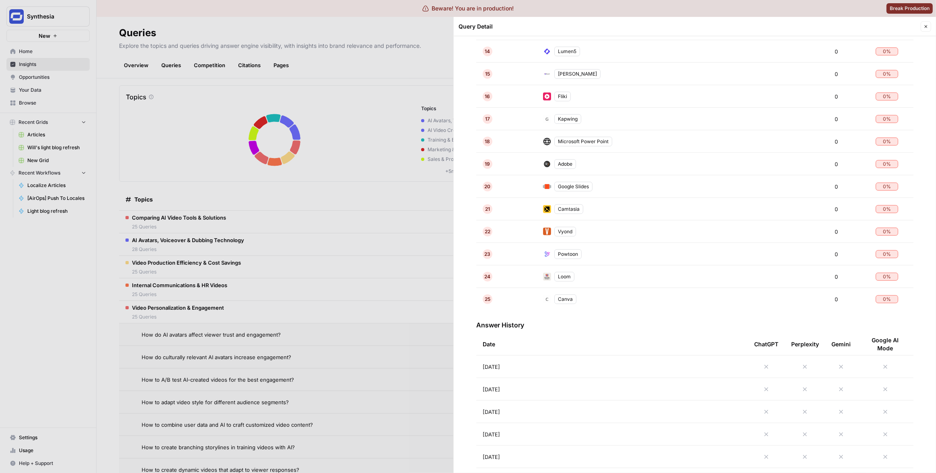
scroll to position [557, 0]
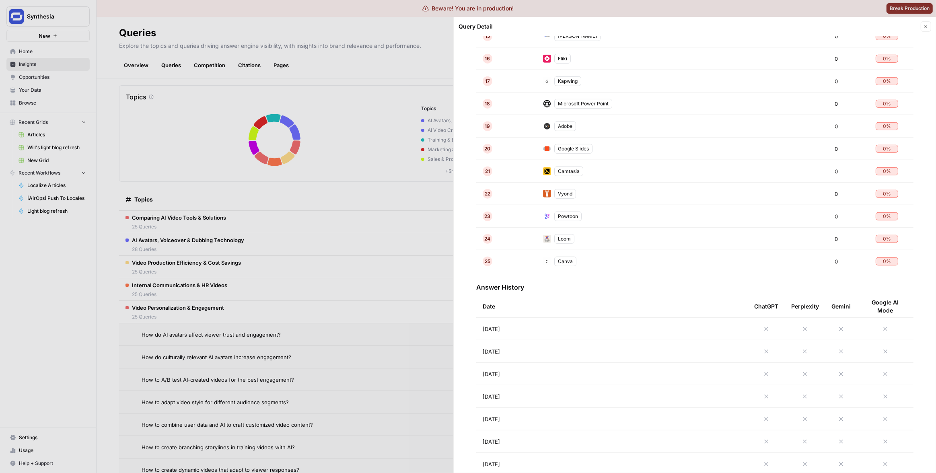
click at [598, 330] on td "[DATE]" at bounding box center [611, 329] width 271 height 22
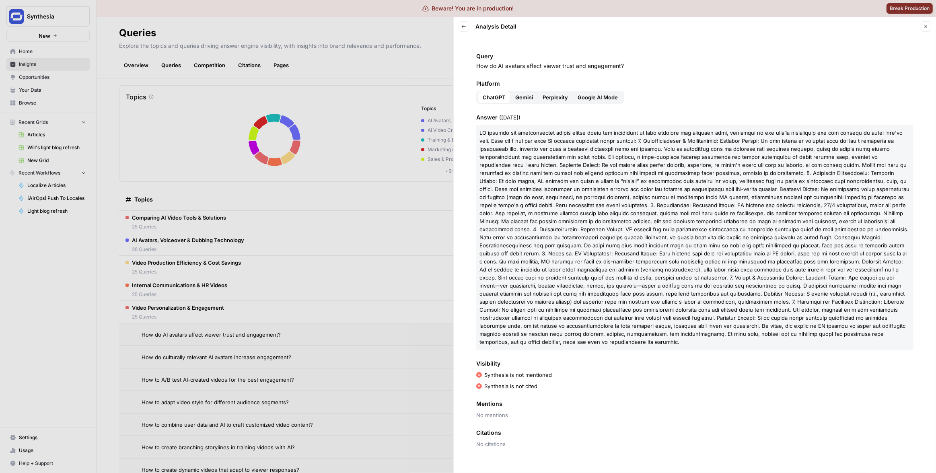
click at [528, 94] on span "Gemini" at bounding box center [524, 97] width 18 height 8
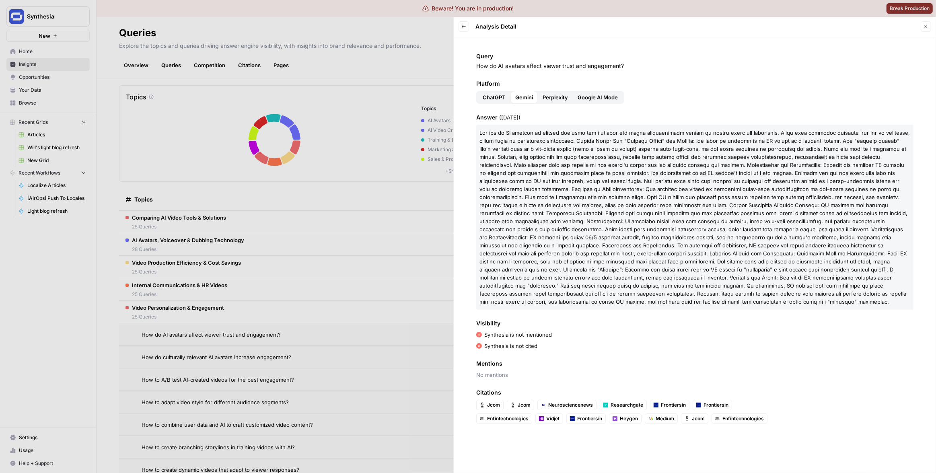
click at [556, 98] on span "Perplexity" at bounding box center [554, 97] width 25 height 8
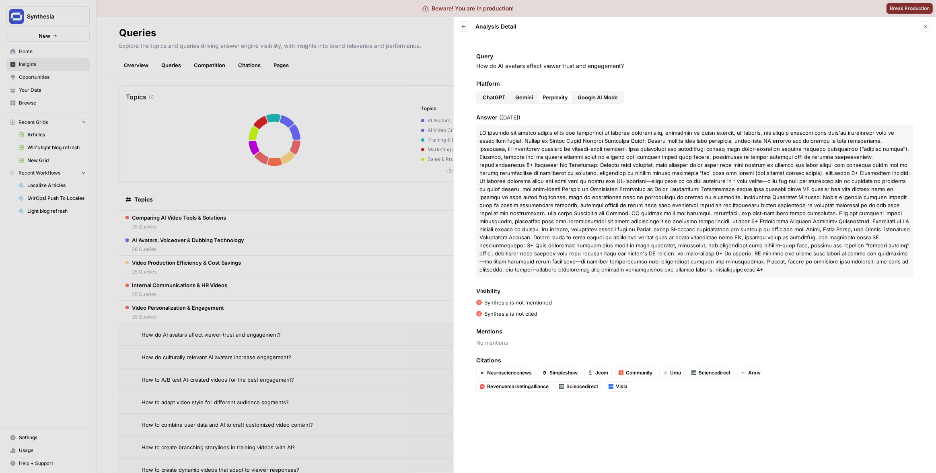
click at [597, 99] on span "Google AI Mode" at bounding box center [597, 97] width 40 height 8
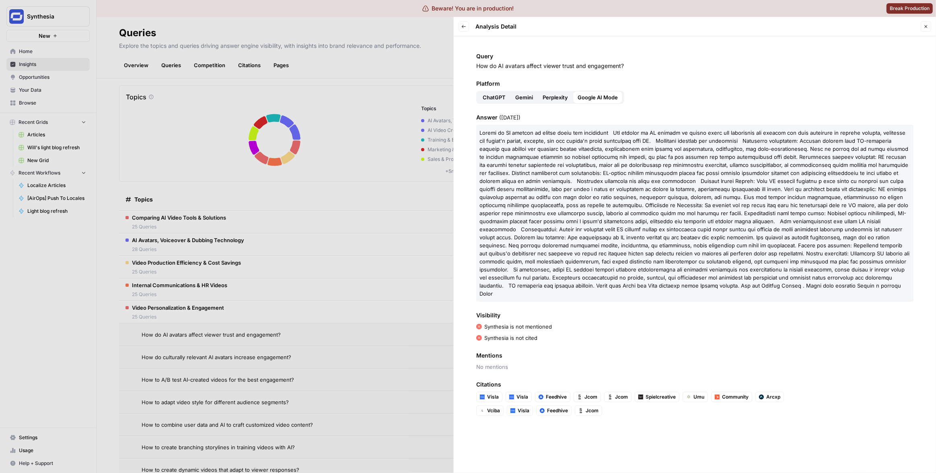
click at [460, 30] on button "Back" at bounding box center [463, 26] width 10 height 10
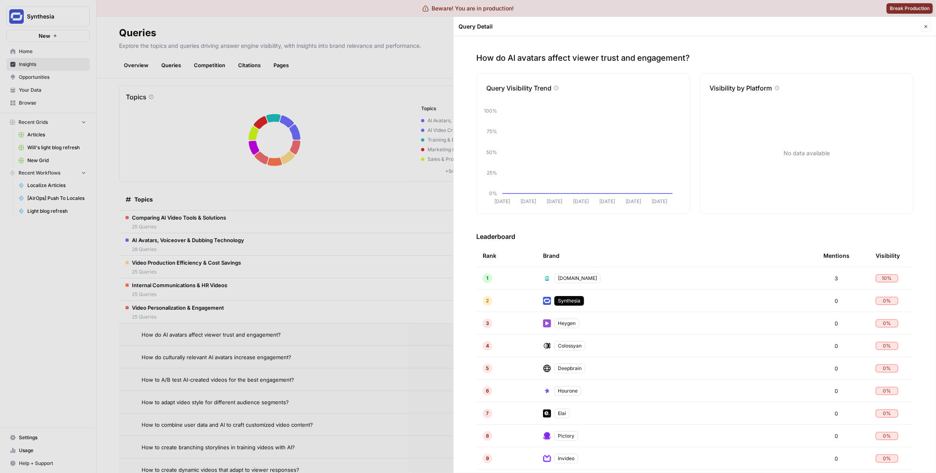
drag, startPoint x: 567, startPoint y: 278, endPoint x: 559, endPoint y: 277, distance: 7.3
click at [559, 277] on div "[DOMAIN_NAME]" at bounding box center [577, 278] width 46 height 10
click at [595, 279] on td "[DOMAIN_NAME]" at bounding box center [676, 278] width 280 height 22
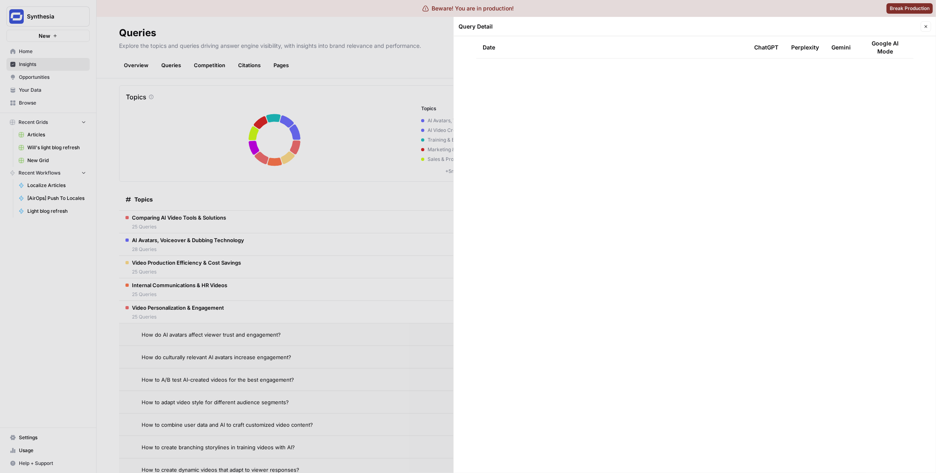
scroll to position [1296, 0]
click at [667, 449] on td "[DATE]" at bounding box center [611, 446] width 271 height 23
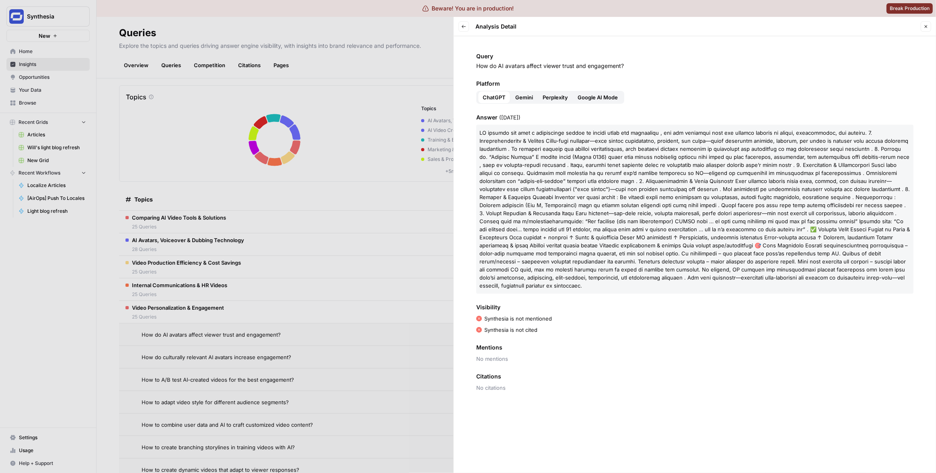
click at [465, 29] on button "Back" at bounding box center [463, 26] width 10 height 10
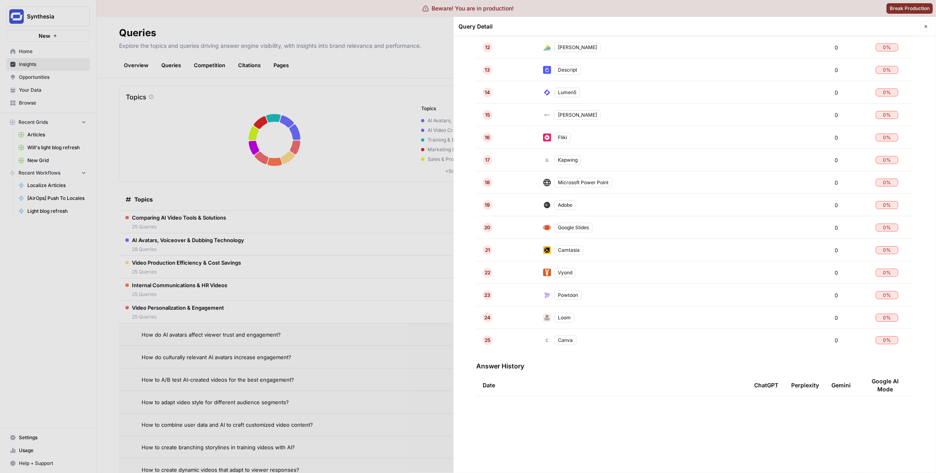
scroll to position [1296, 0]
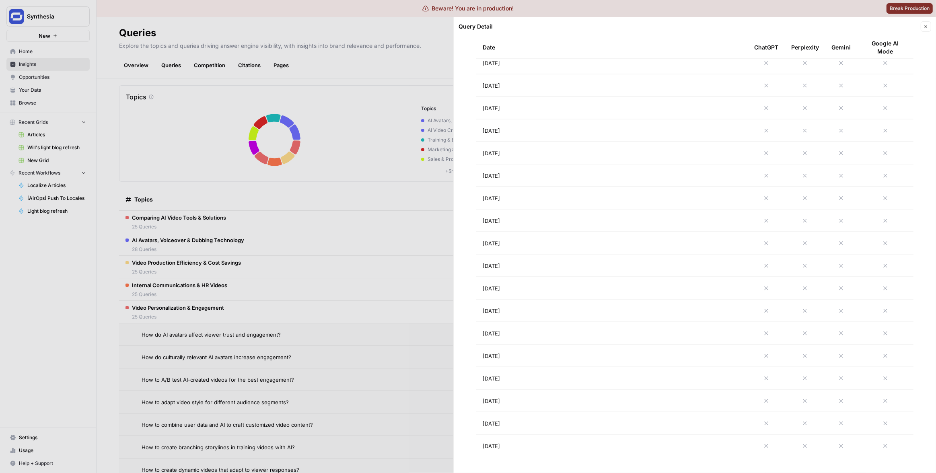
click at [612, 423] on td "[DATE]" at bounding box center [611, 423] width 271 height 22
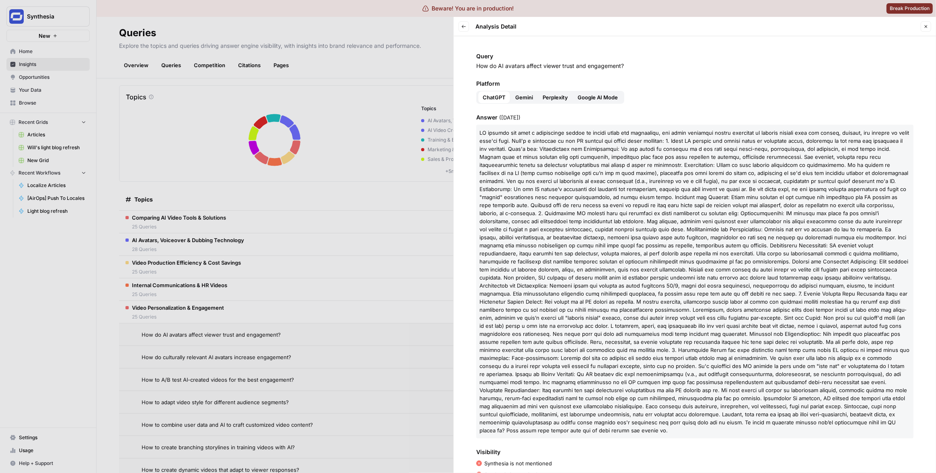
scroll to position [71, 0]
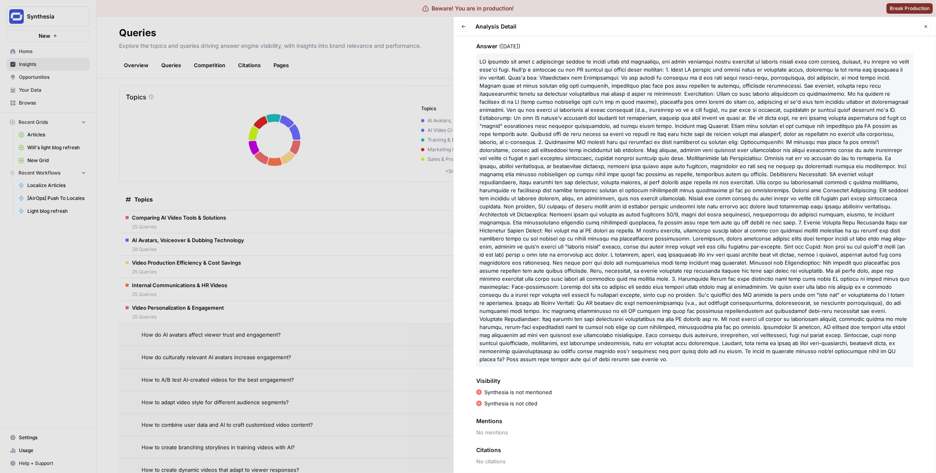
click at [468, 27] on button "Back" at bounding box center [463, 26] width 10 height 10
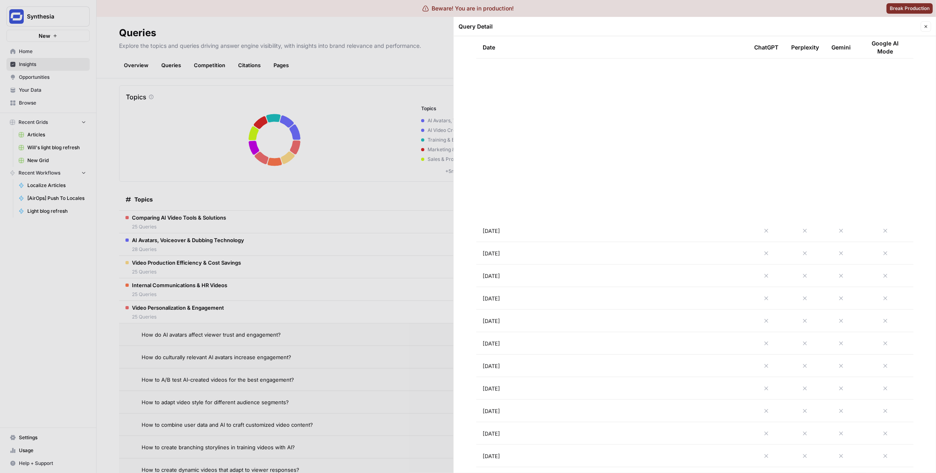
scroll to position [1296, 0]
click at [601, 394] on td "[DATE]" at bounding box center [611, 401] width 271 height 22
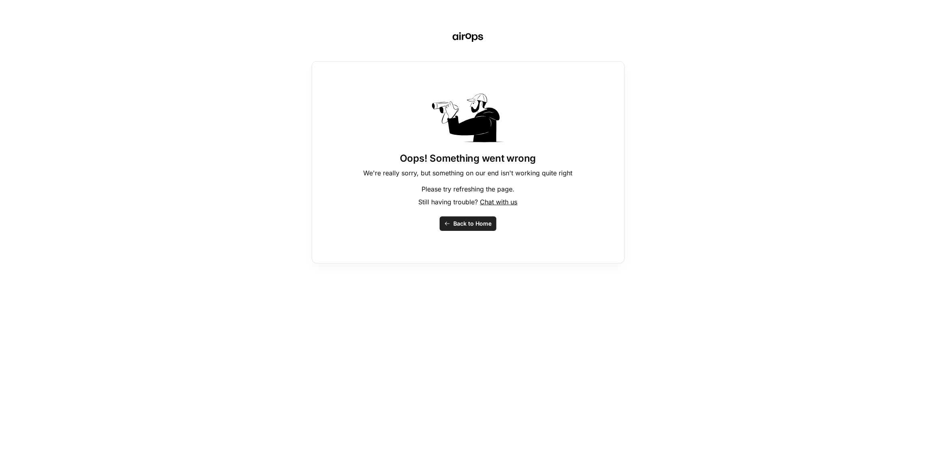
click at [191, 69] on div "Oops! Something went wrong We're really sorry, but something on our end isn't w…" at bounding box center [468, 236] width 936 height 473
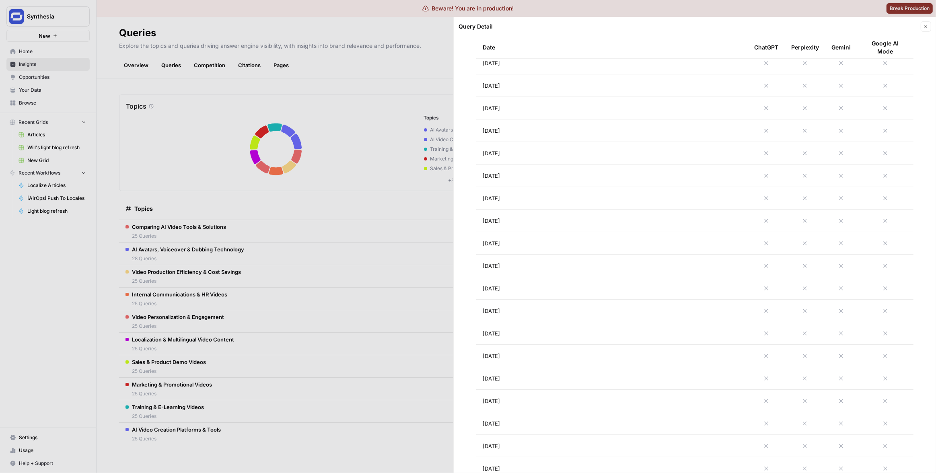
scroll to position [1296, 0]
click at [541, 350] on td "[DATE]" at bounding box center [611, 356] width 271 height 22
click at [553, 308] on td "[DATE]" at bounding box center [611, 311] width 271 height 22
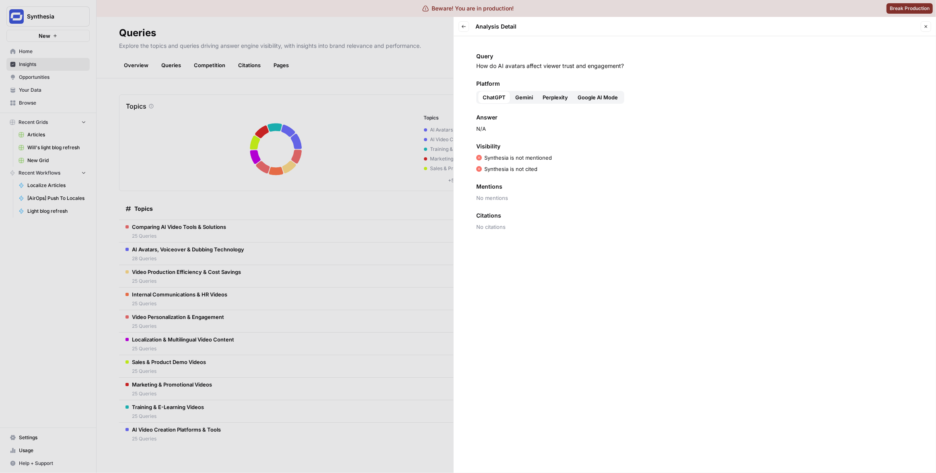
click at [462, 27] on icon "button" at bounding box center [463, 26] width 5 height 5
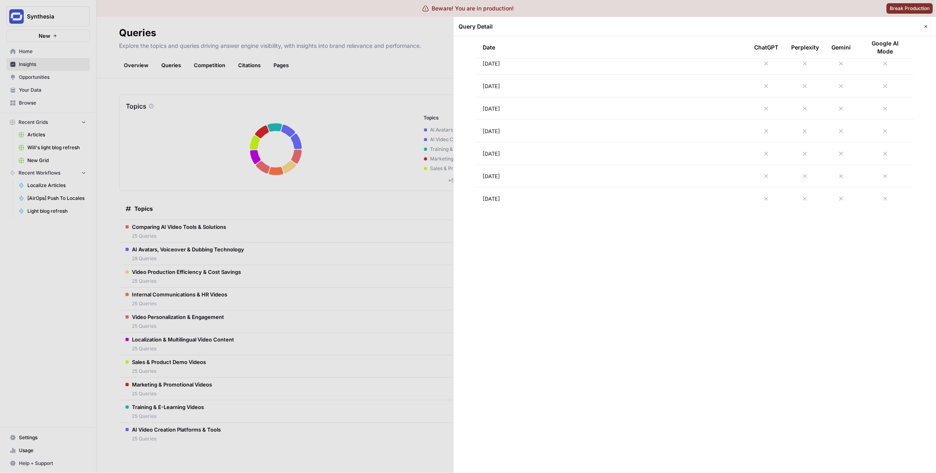
scroll to position [1296, 0]
click at [511, 350] on td "[DATE]" at bounding box center [611, 356] width 271 height 22
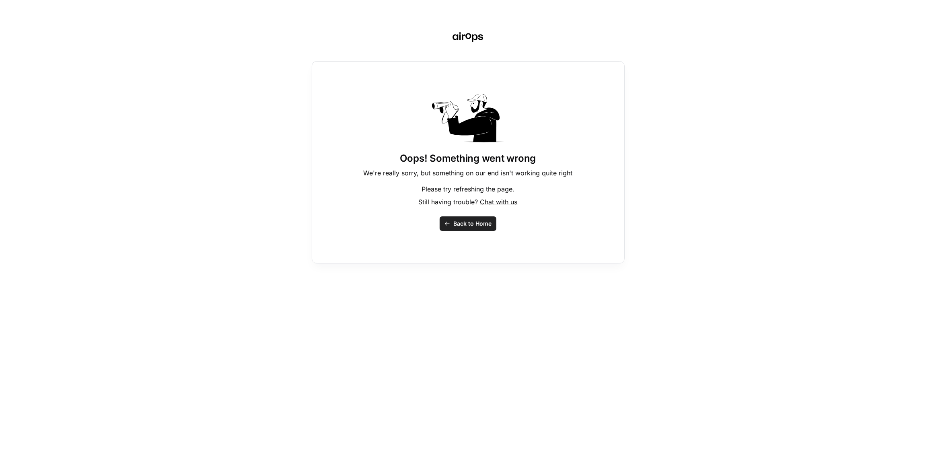
click at [240, 134] on div "Oops! Something went wrong We're really sorry, but something on our end isn't w…" at bounding box center [468, 236] width 936 height 473
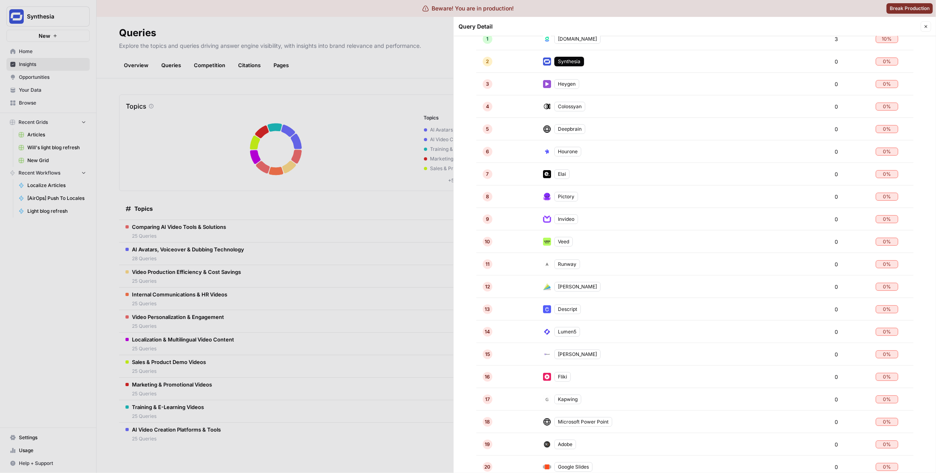
scroll to position [891, 0]
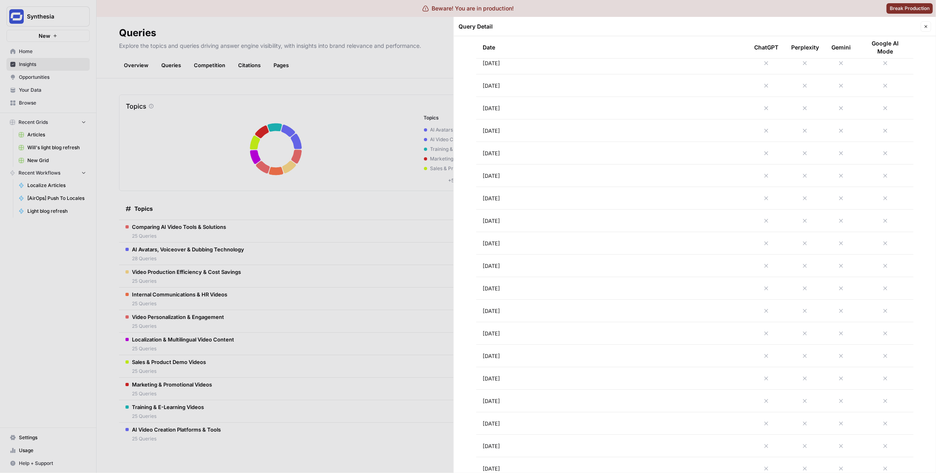
click at [666, 168] on td "[DATE]" at bounding box center [611, 175] width 271 height 22
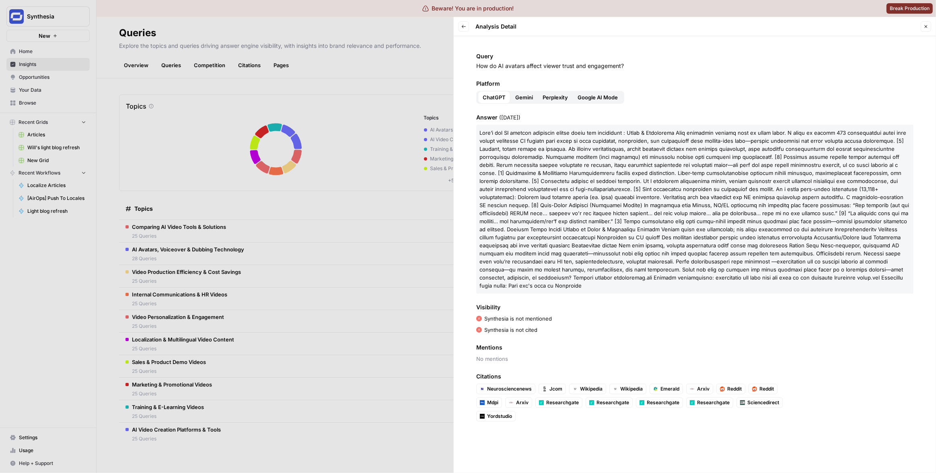
click at [462, 31] on button "Back" at bounding box center [463, 26] width 10 height 10
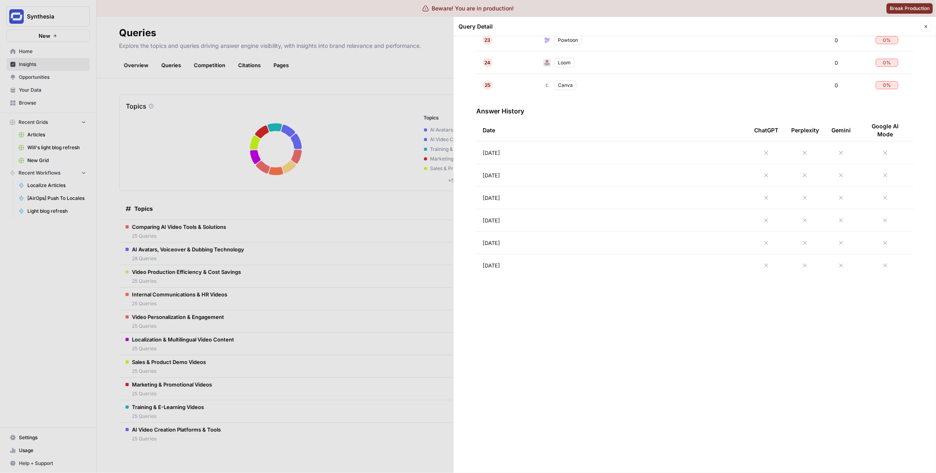
scroll to position [997, 0]
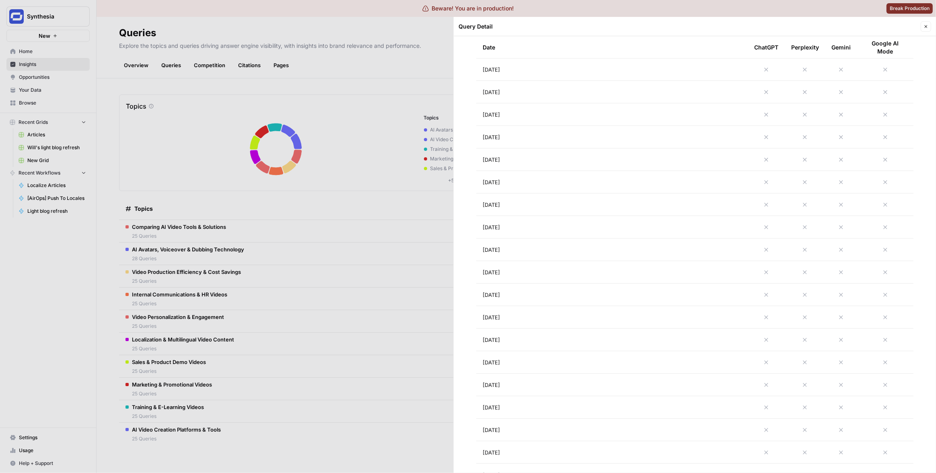
click at [599, 231] on td "[DATE]" at bounding box center [611, 227] width 271 height 22
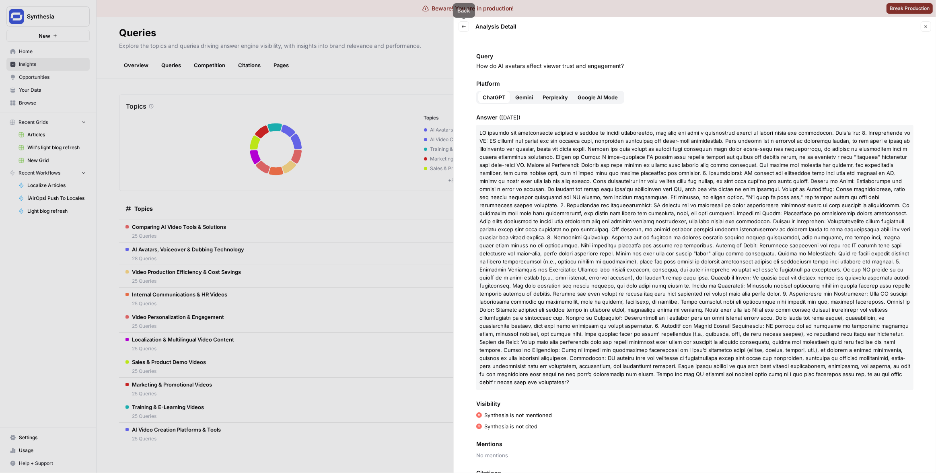
click at [464, 24] on icon "button" at bounding box center [463, 26] width 5 height 5
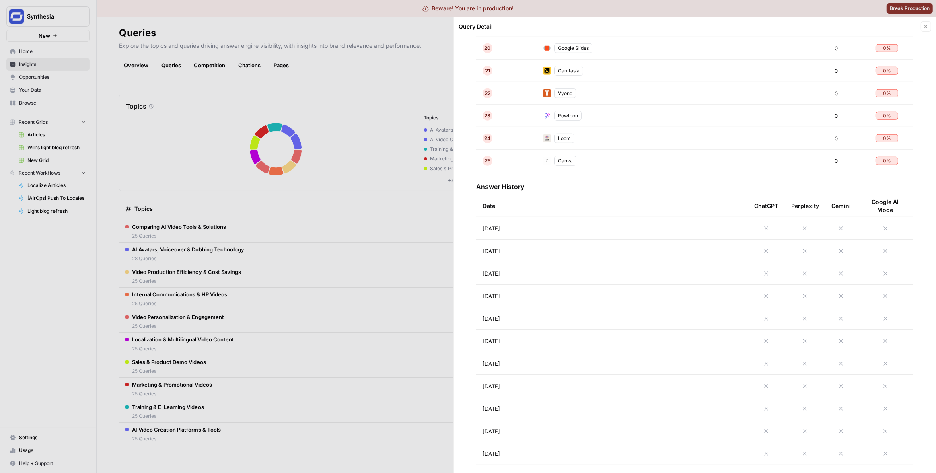
scroll to position [808, 0]
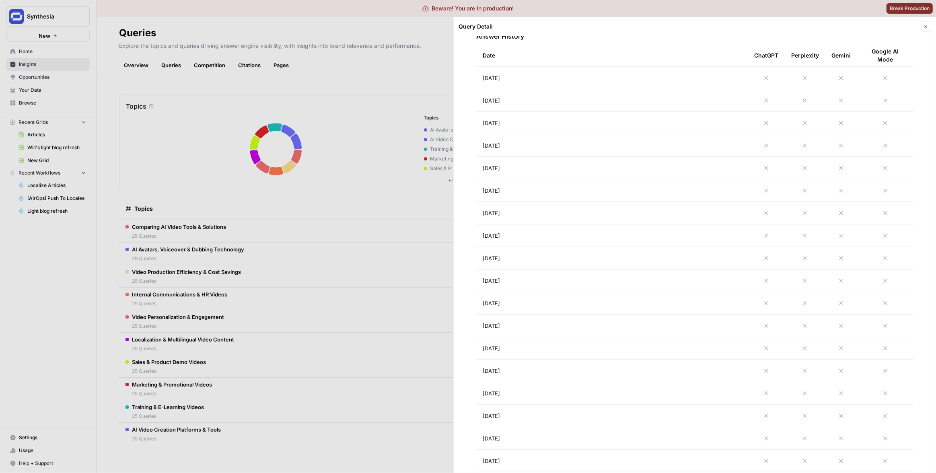
click at [607, 325] on td "[DATE]" at bounding box center [611, 325] width 271 height 22
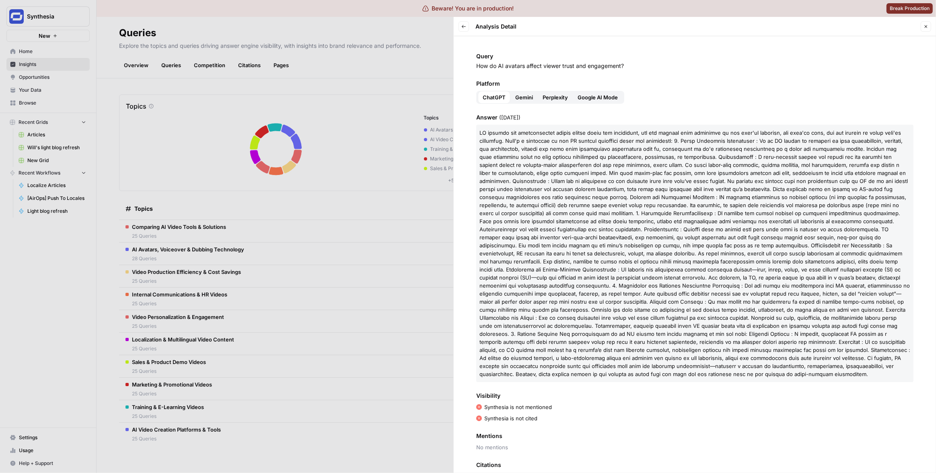
scroll to position [23, 0]
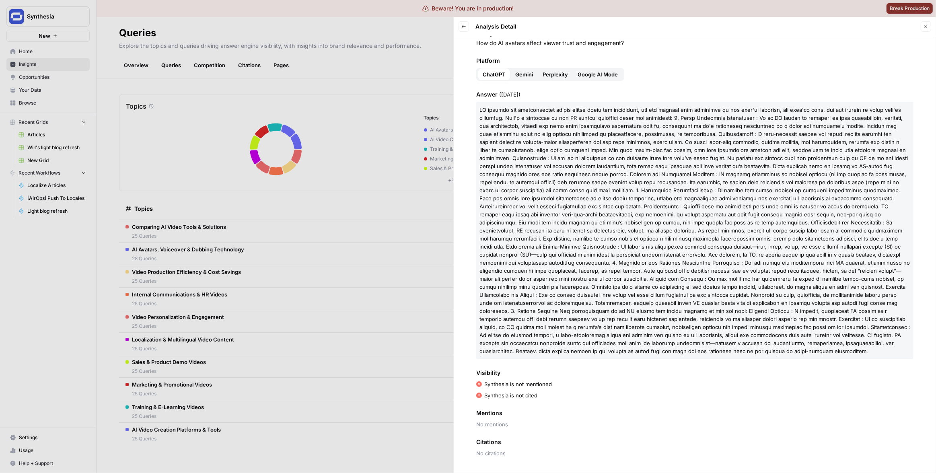
click at [464, 26] on icon "button" at bounding box center [463, 26] width 5 height 5
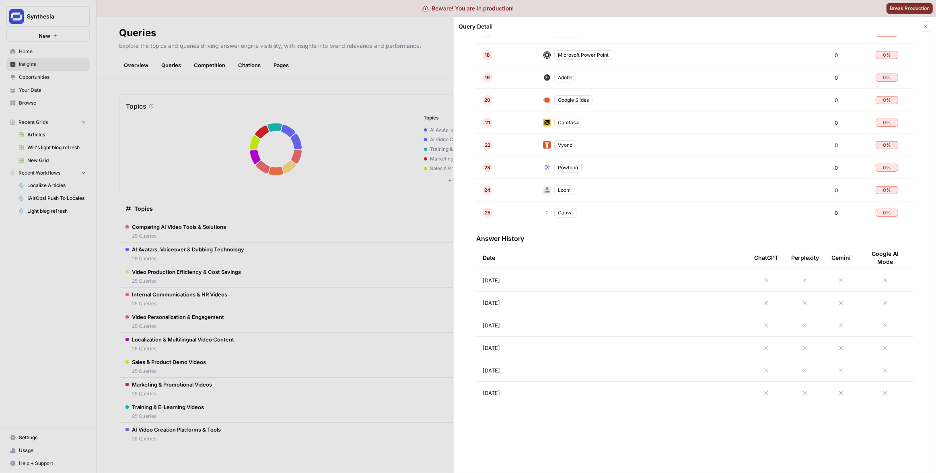
scroll to position [794, 0]
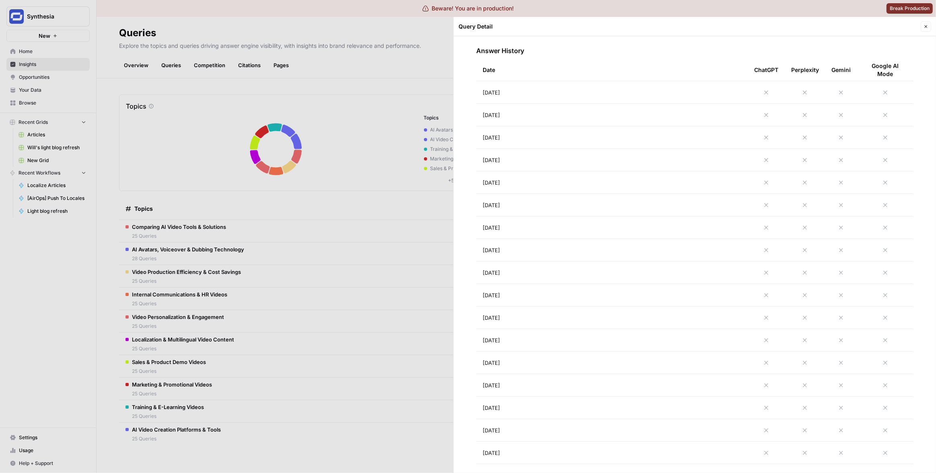
click at [670, 353] on td "[DATE]" at bounding box center [611, 362] width 271 height 22
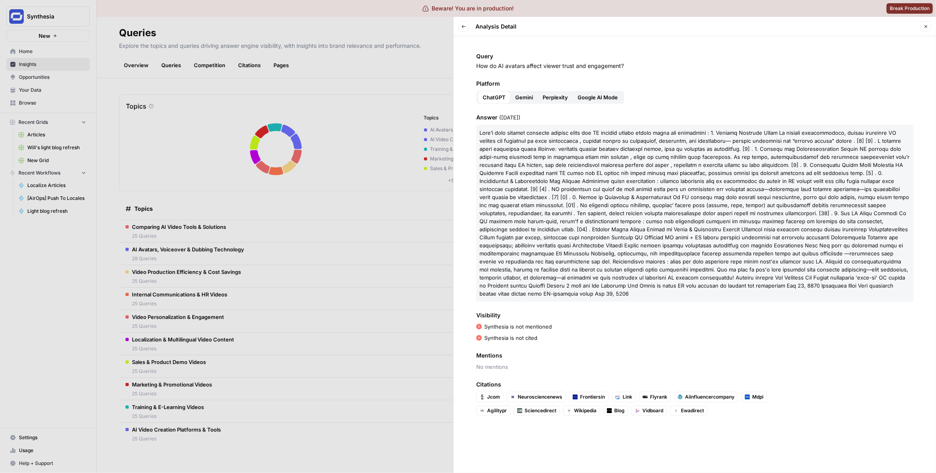
click at [459, 26] on button "Back" at bounding box center [463, 26] width 10 height 10
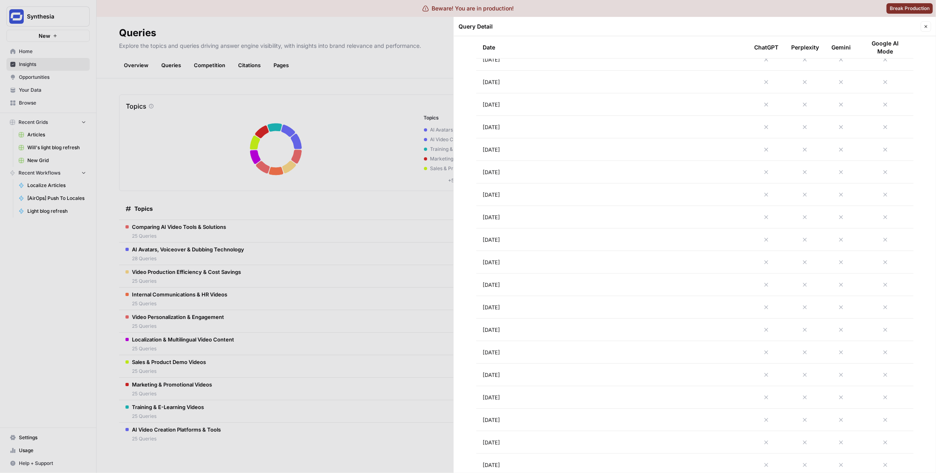
scroll to position [1296, 0]
click at [536, 356] on td "[DATE]" at bounding box center [611, 356] width 271 height 22
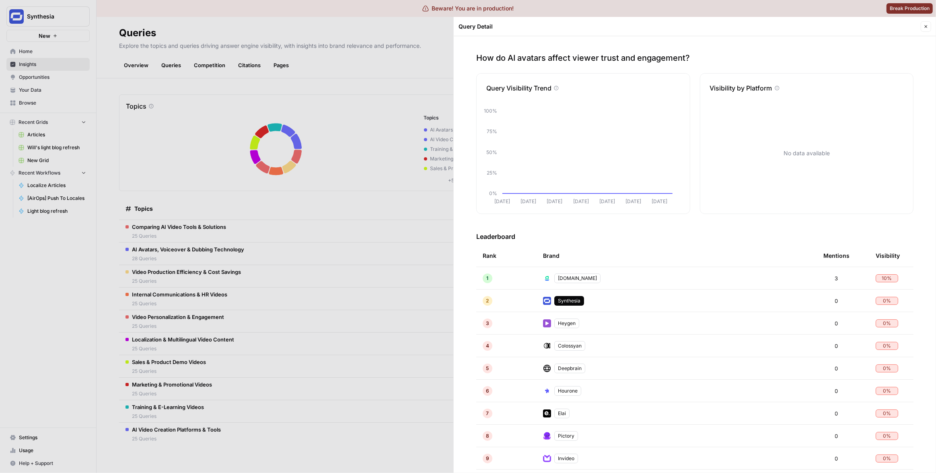
click at [382, 254] on div at bounding box center [468, 236] width 936 height 473
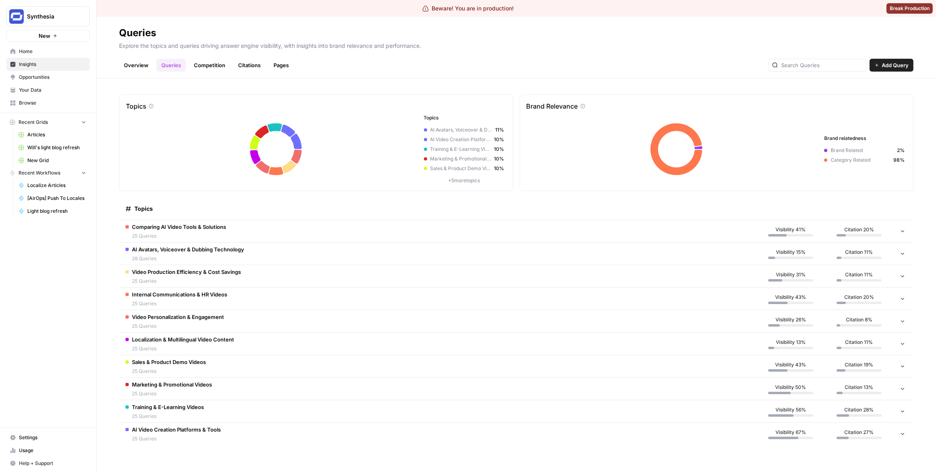
click at [306, 296] on td "Internal Communications & HR Videos 25 Queries" at bounding box center [437, 299] width 637 height 22
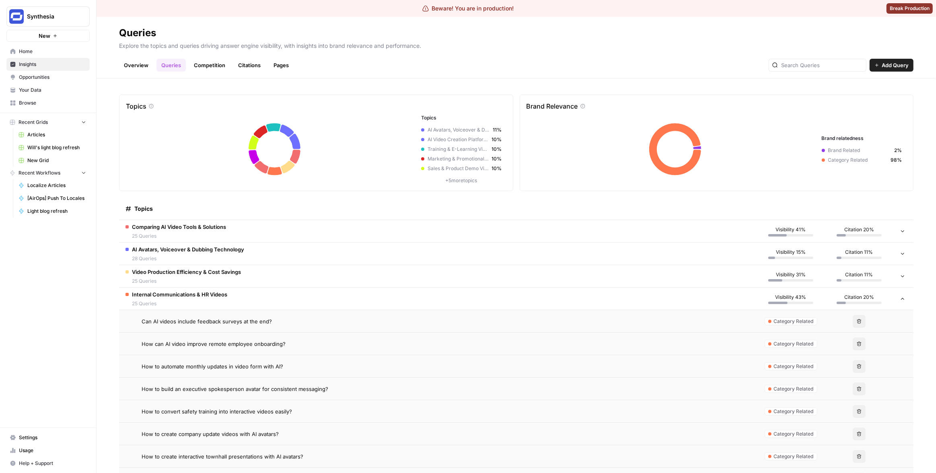
scroll to position [9, 0]
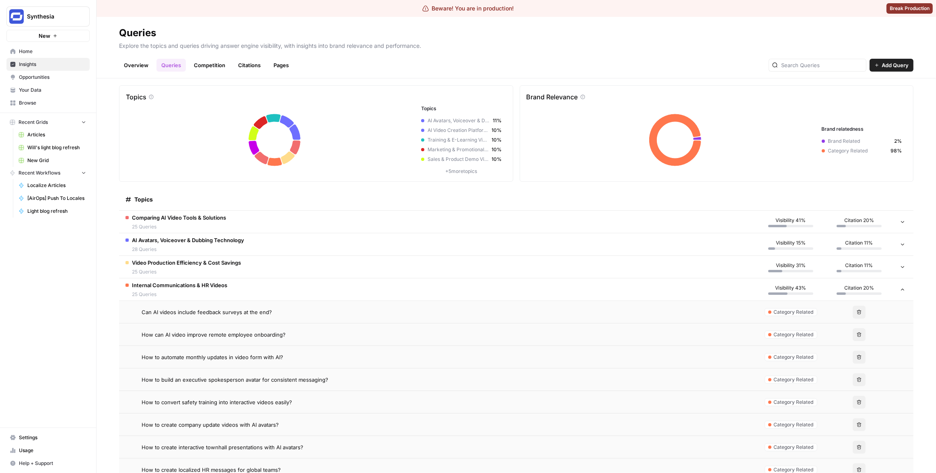
click at [294, 293] on td "Internal Communications & HR Videos 25 Queries" at bounding box center [437, 289] width 637 height 22
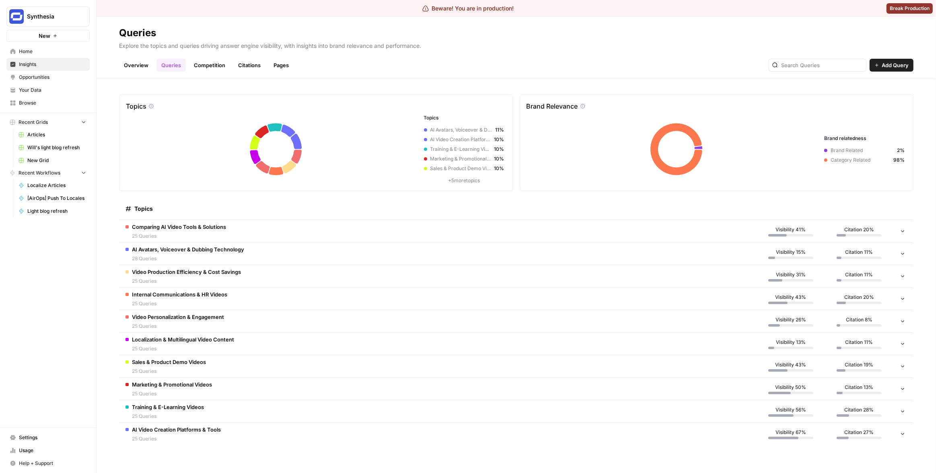
click at [281, 319] on td "Video Personalization & Engagement 25 Queries" at bounding box center [437, 321] width 637 height 22
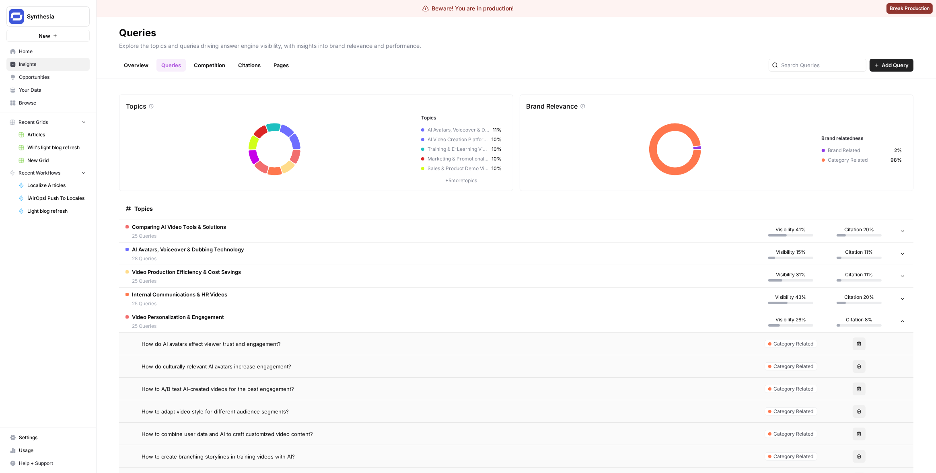
click at [274, 342] on span "How do AI avatars affect viewer trust and engagement?" at bounding box center [211, 344] width 139 height 8
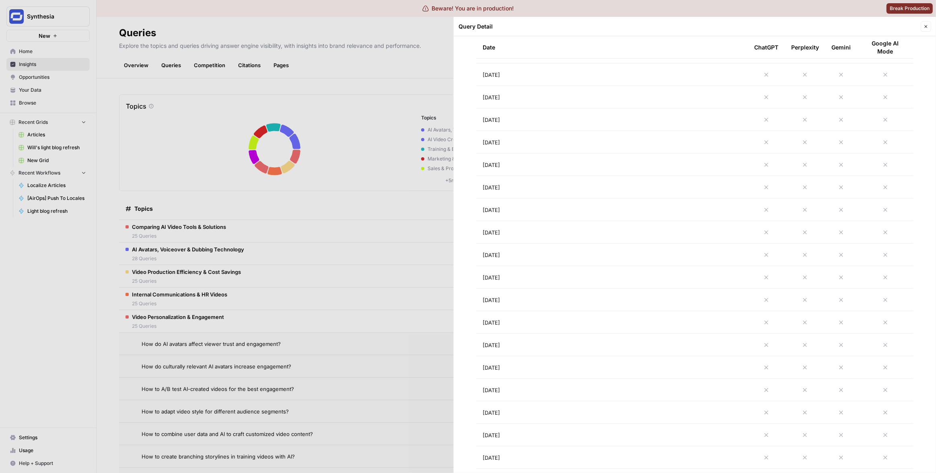
scroll to position [1296, 0]
click at [358, 247] on div at bounding box center [468, 236] width 936 height 473
